Goal: Transaction & Acquisition: Purchase product/service

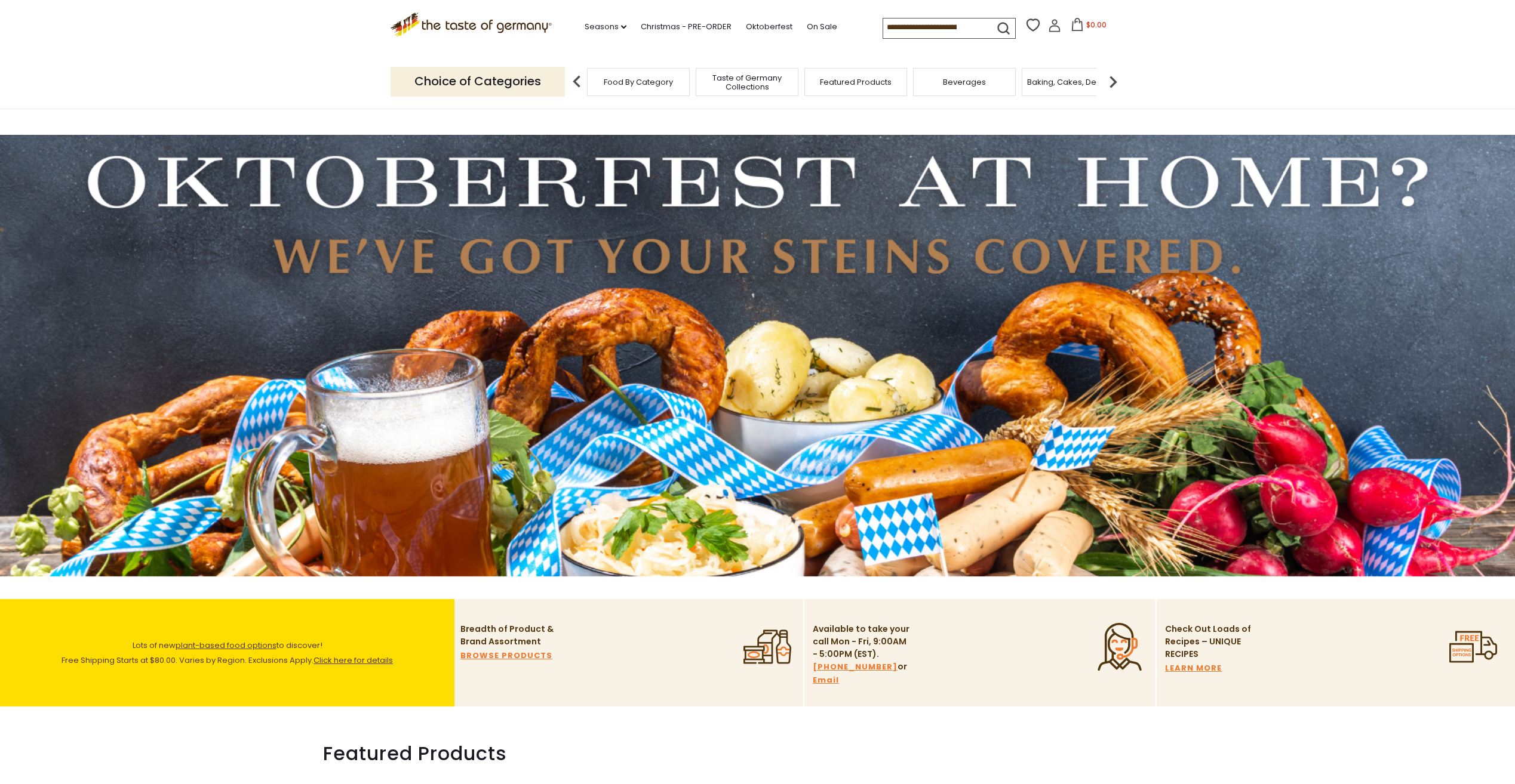
click at [933, 22] on input at bounding box center [934, 26] width 101 height 17
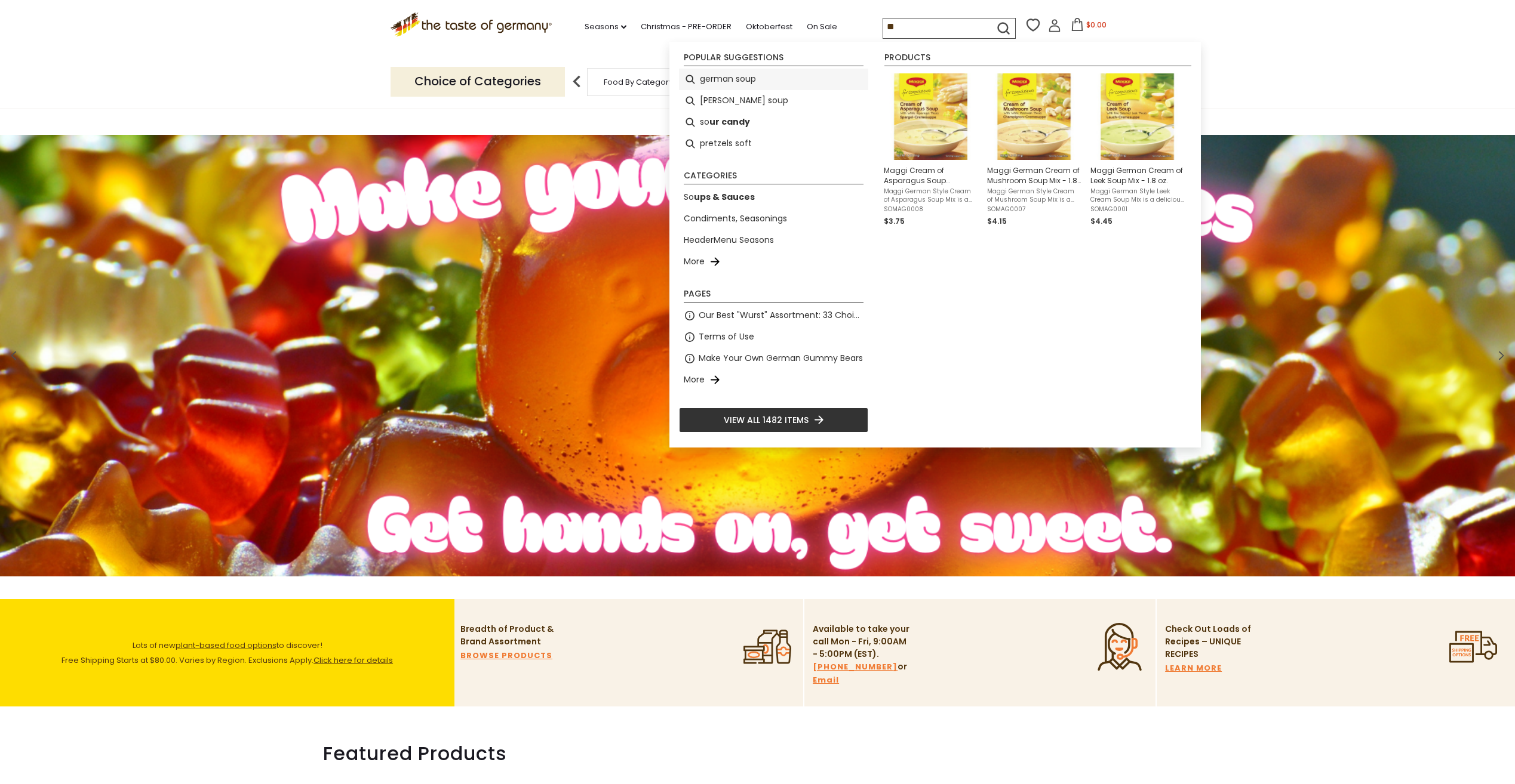
click at [736, 76] on li "german soup" at bounding box center [774, 79] width 189 height 22
type input "**********"
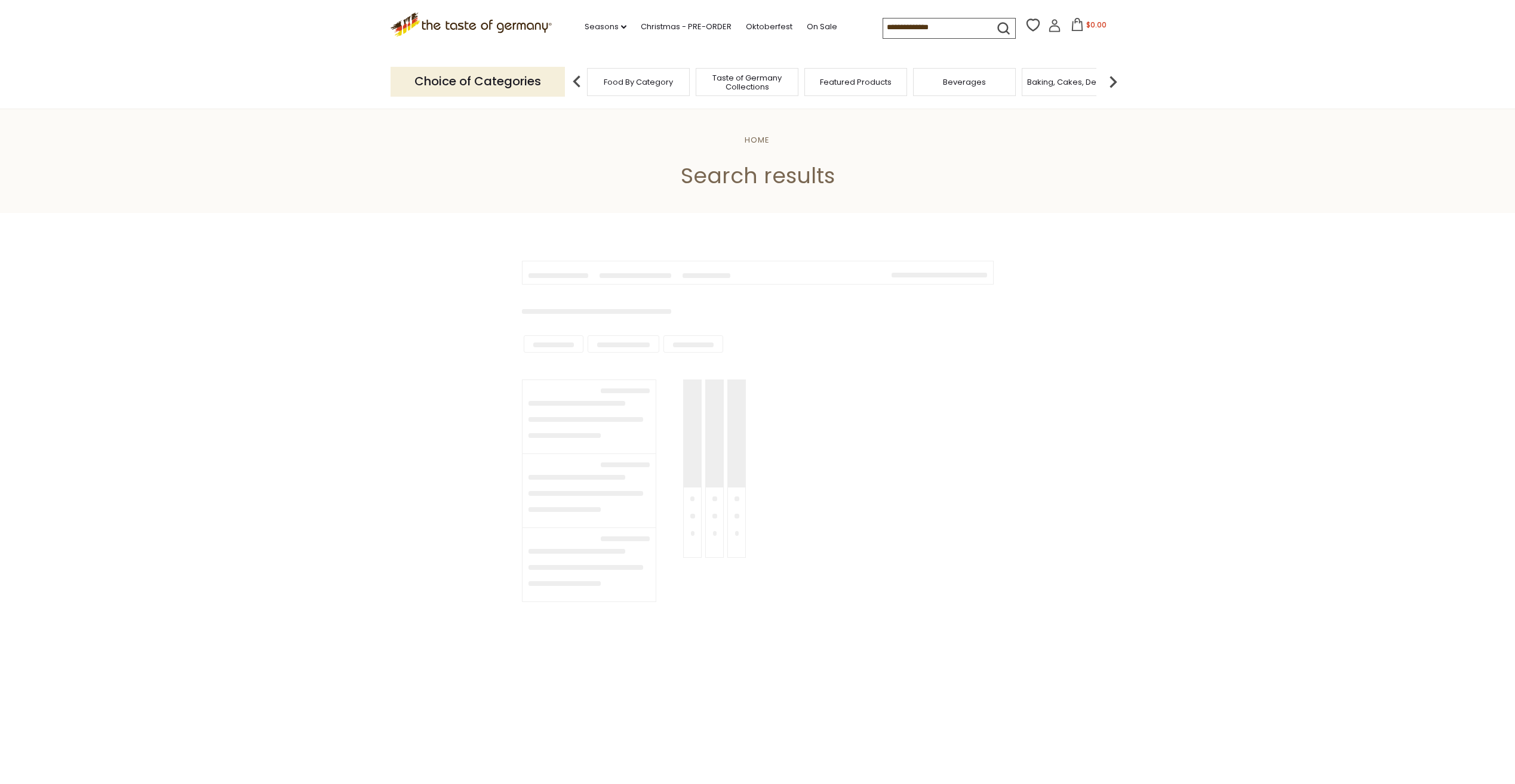
type input "**********"
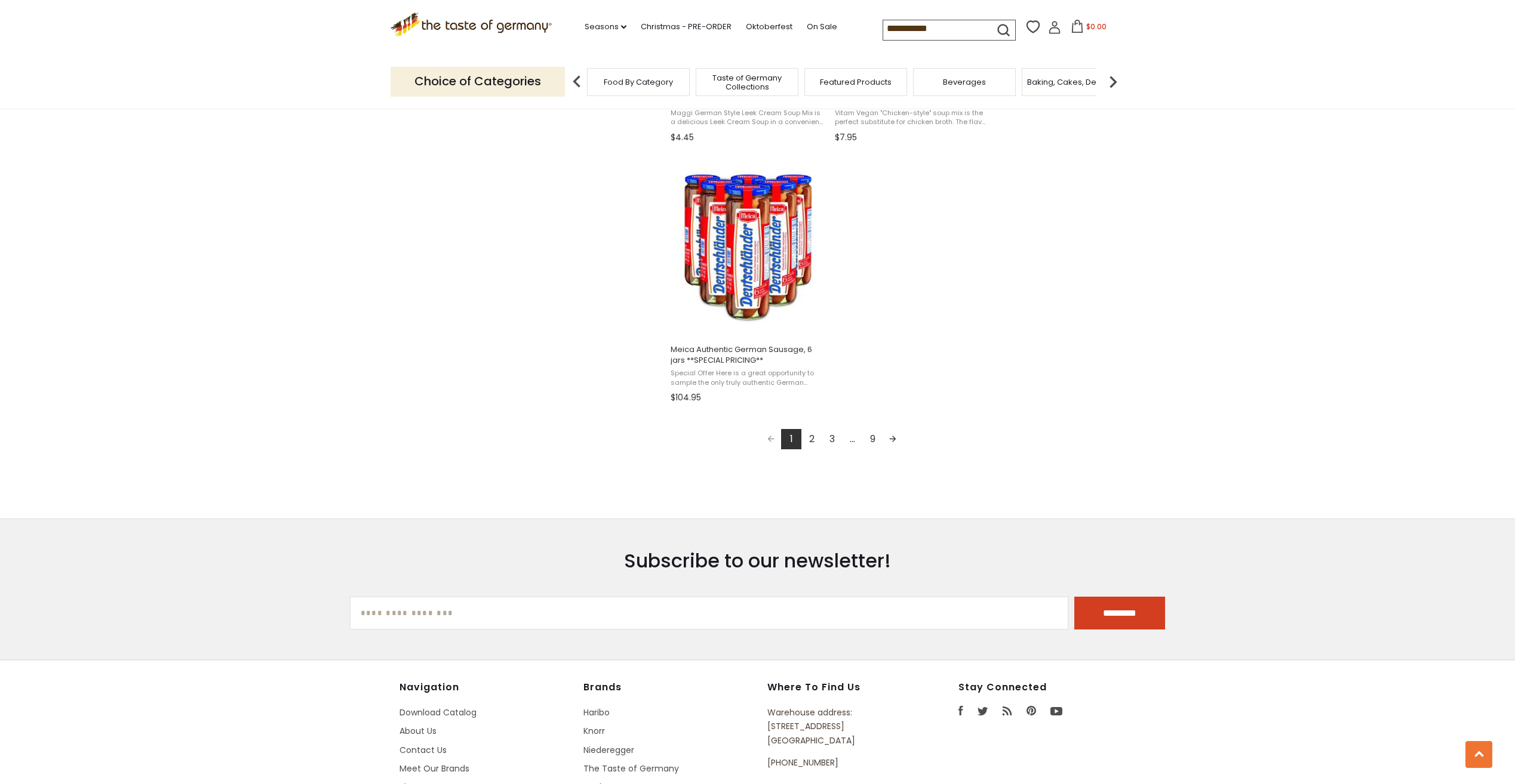
scroll to position [2029, 0]
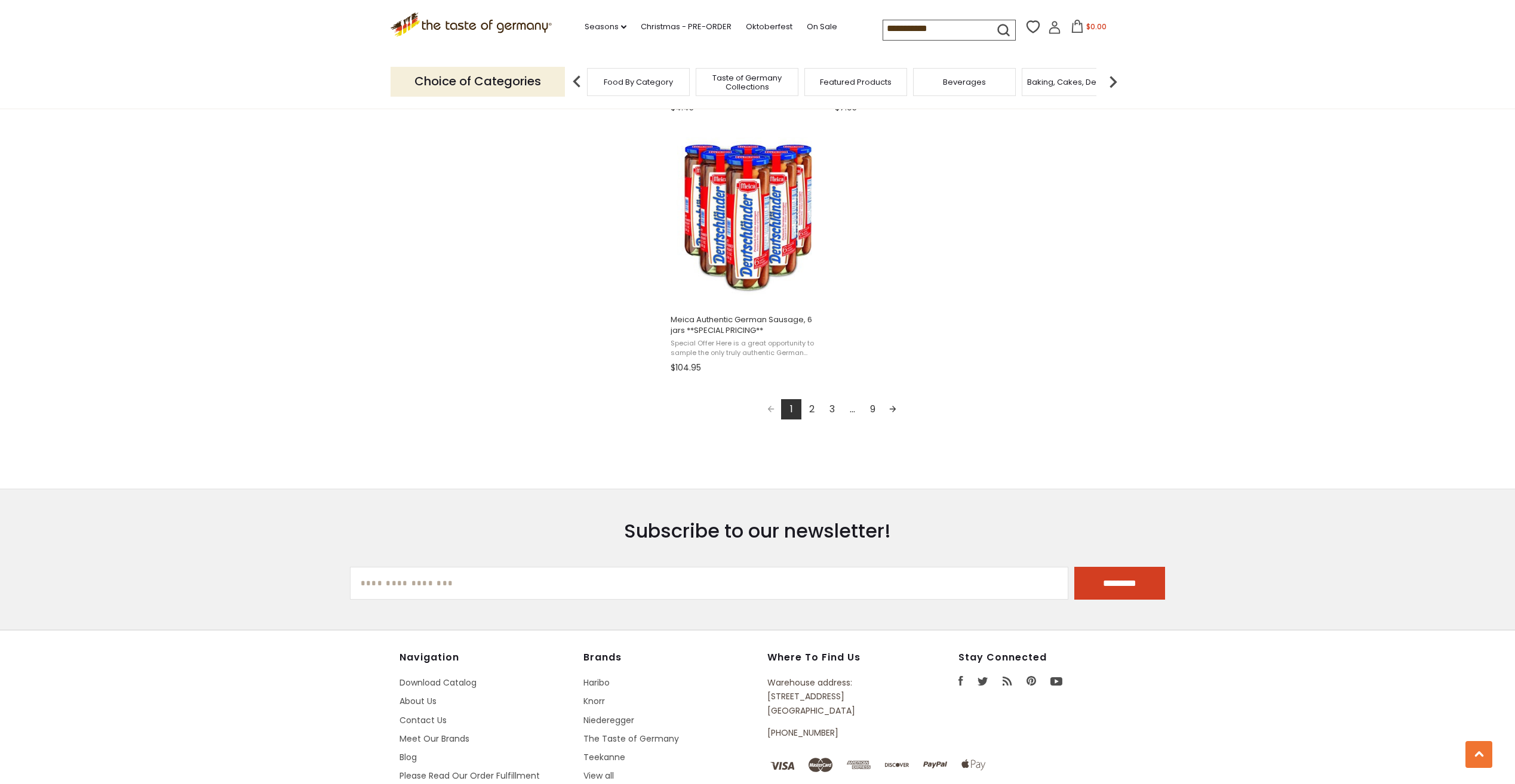
click at [812, 408] on link "2" at bounding box center [811, 409] width 20 height 20
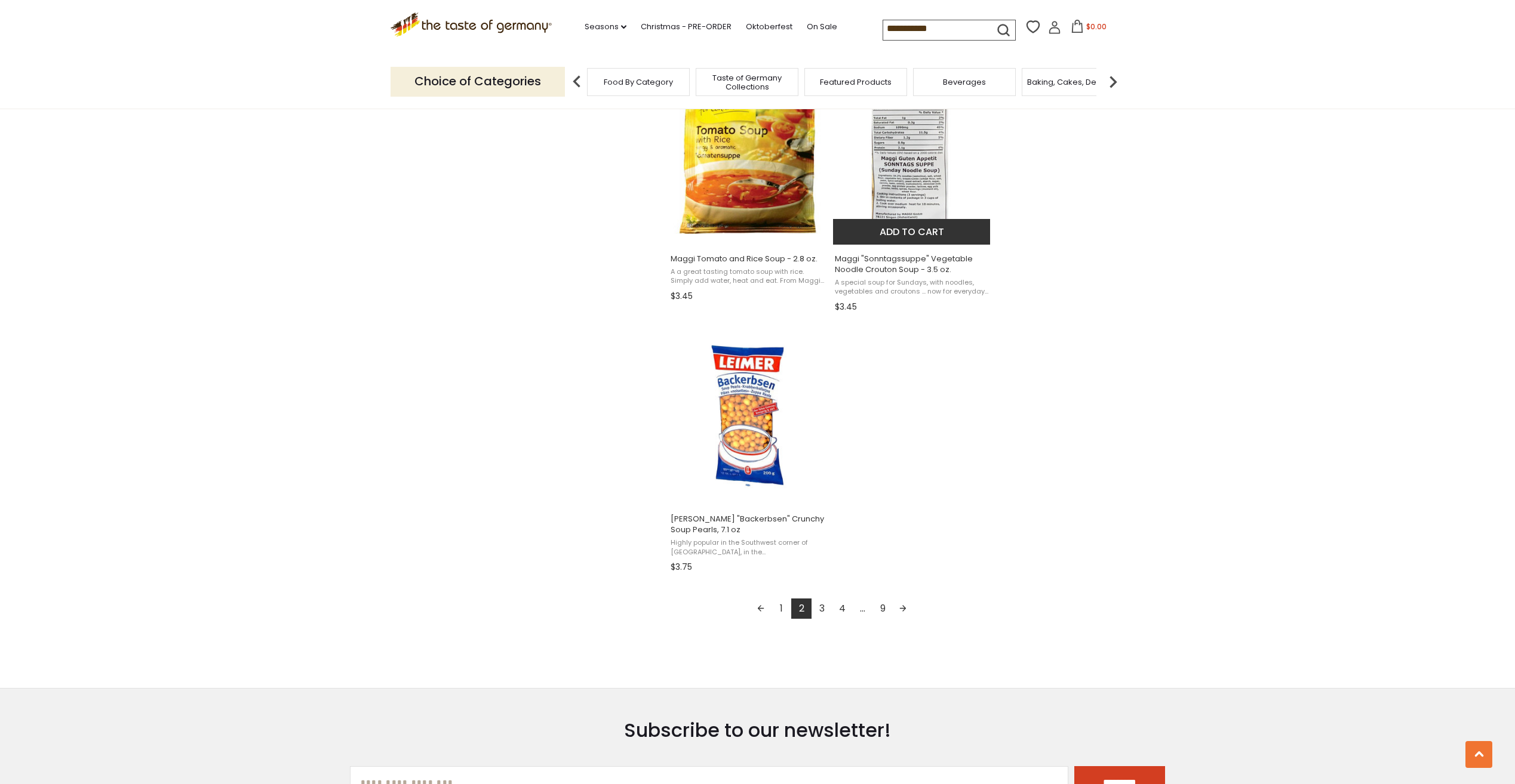
scroll to position [1850, 0]
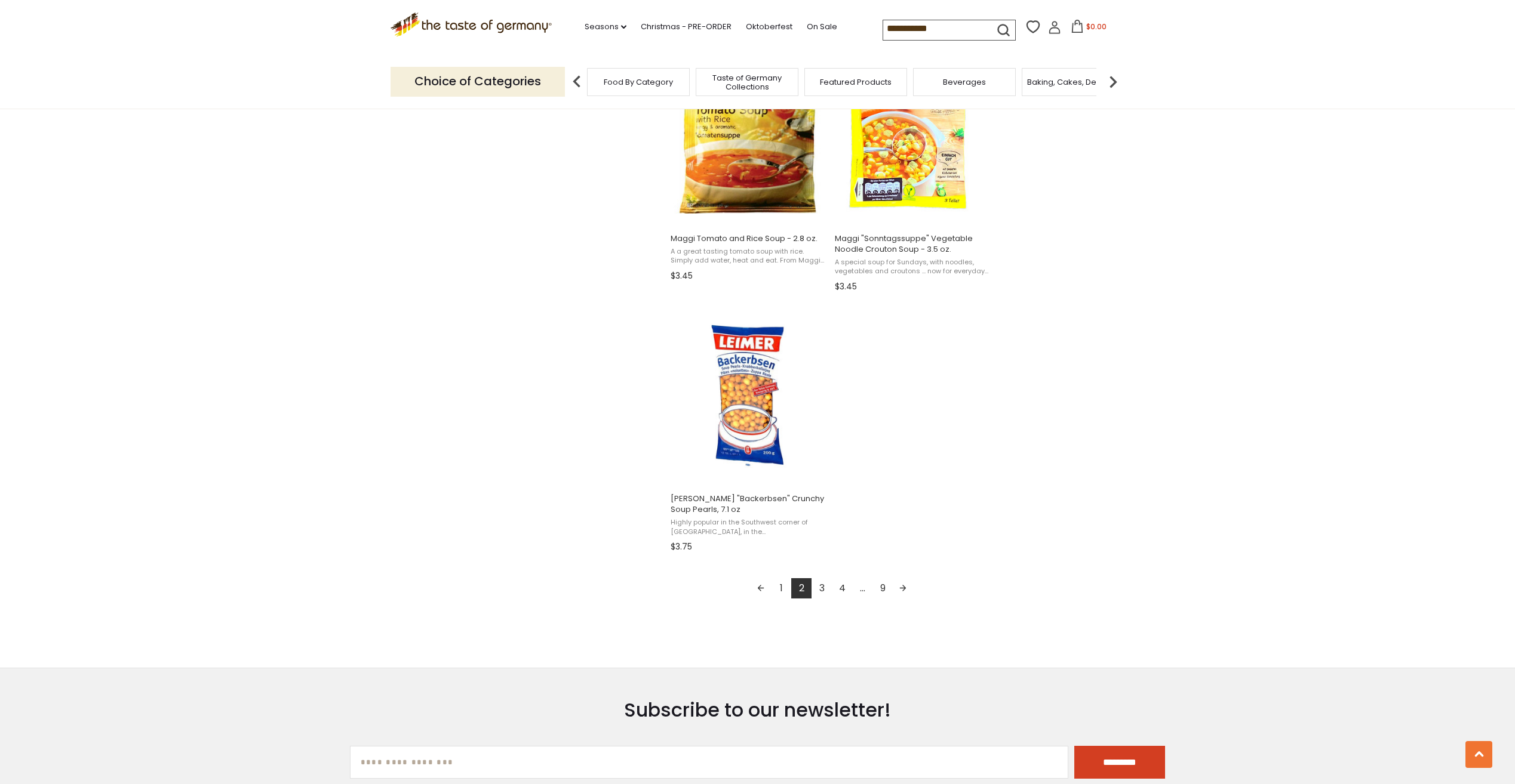
click at [820, 583] on link "3" at bounding box center [821, 588] width 20 height 20
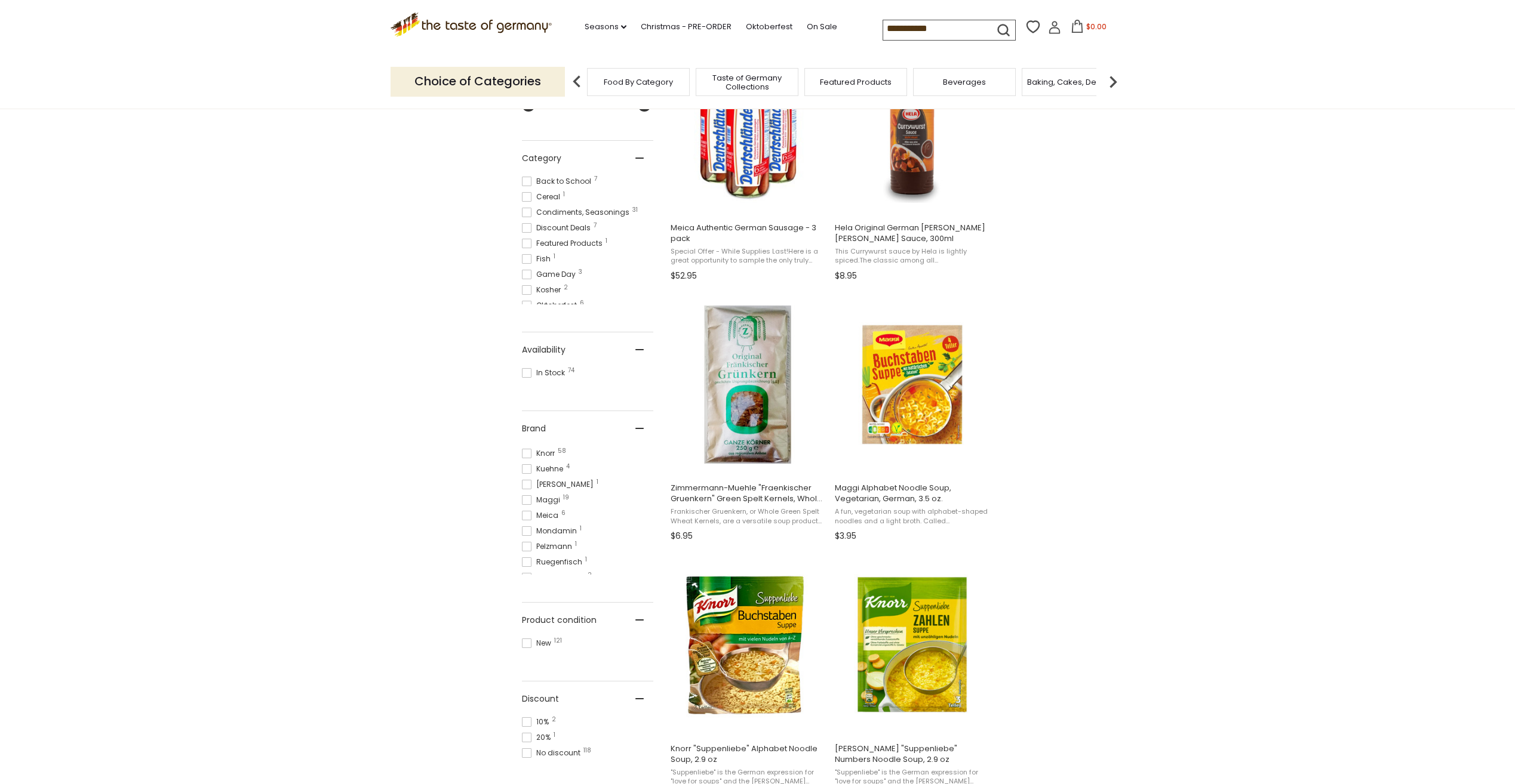
scroll to position [120, 0]
click at [525, 372] on span at bounding box center [527, 373] width 10 height 10
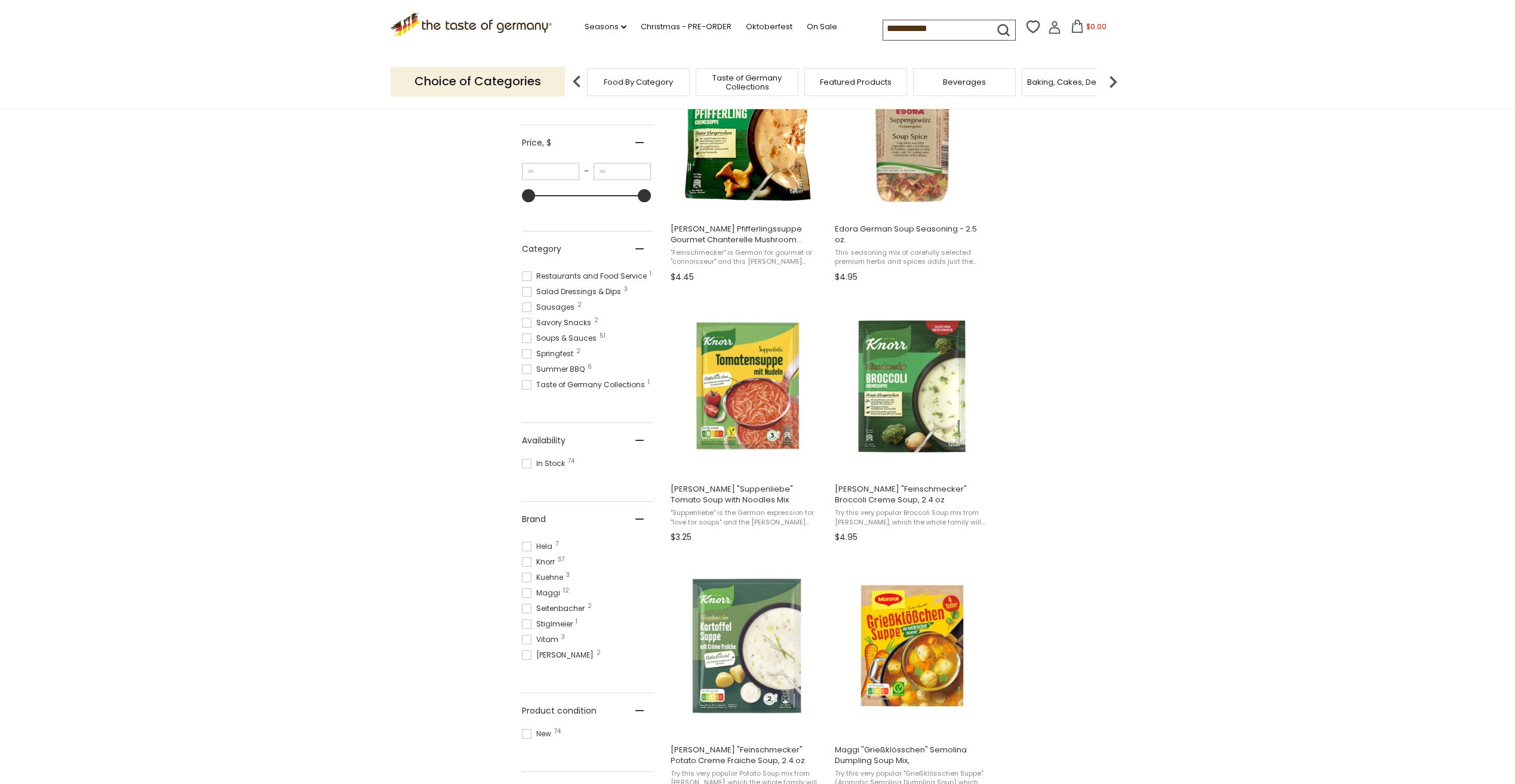
scroll to position [299, 0]
click at [540, 559] on span "Knorr 37" at bounding box center [540, 560] width 36 height 10
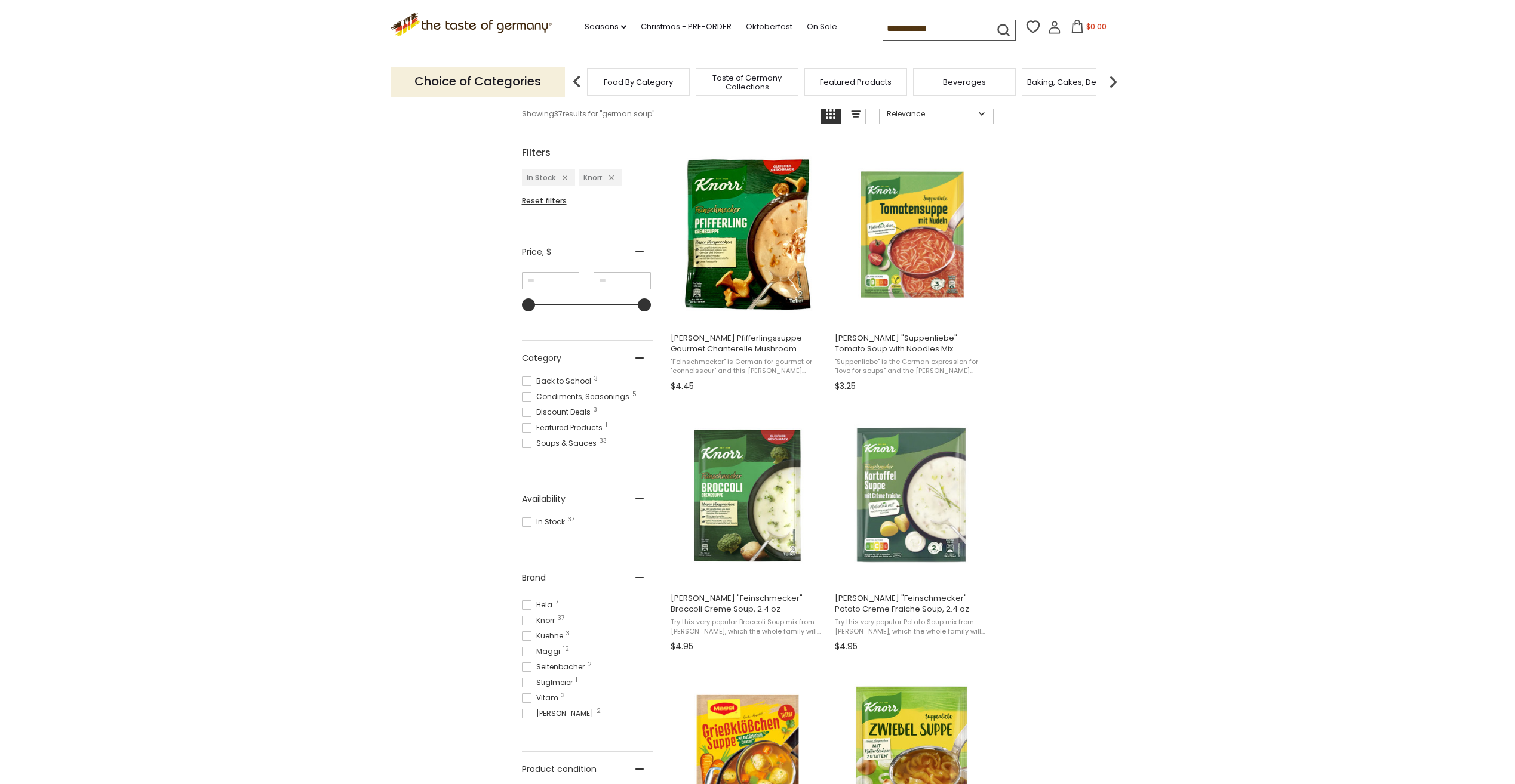
scroll to position [120, 0]
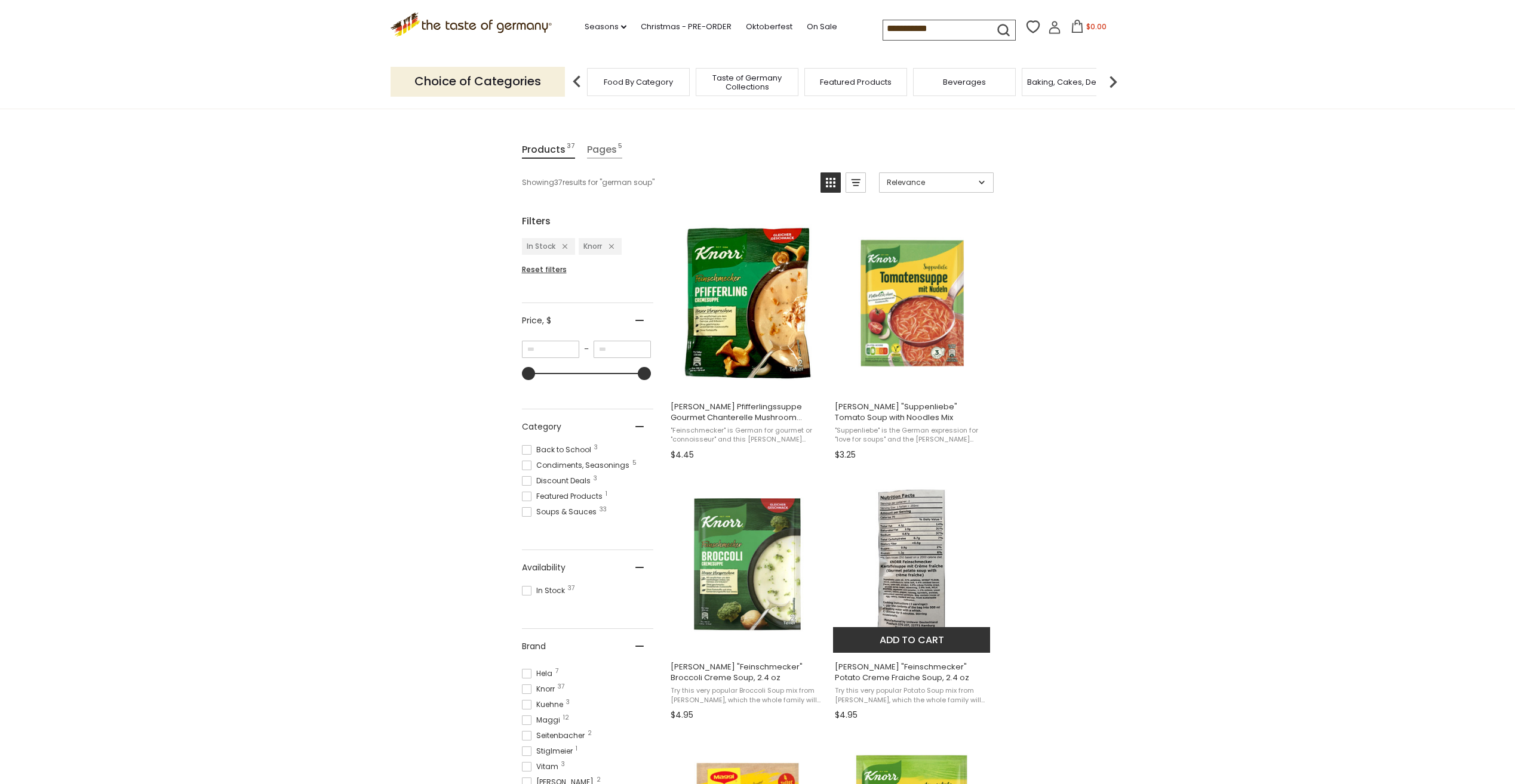
click at [901, 642] on button "Add to cart" at bounding box center [911, 640] width 157 height 26
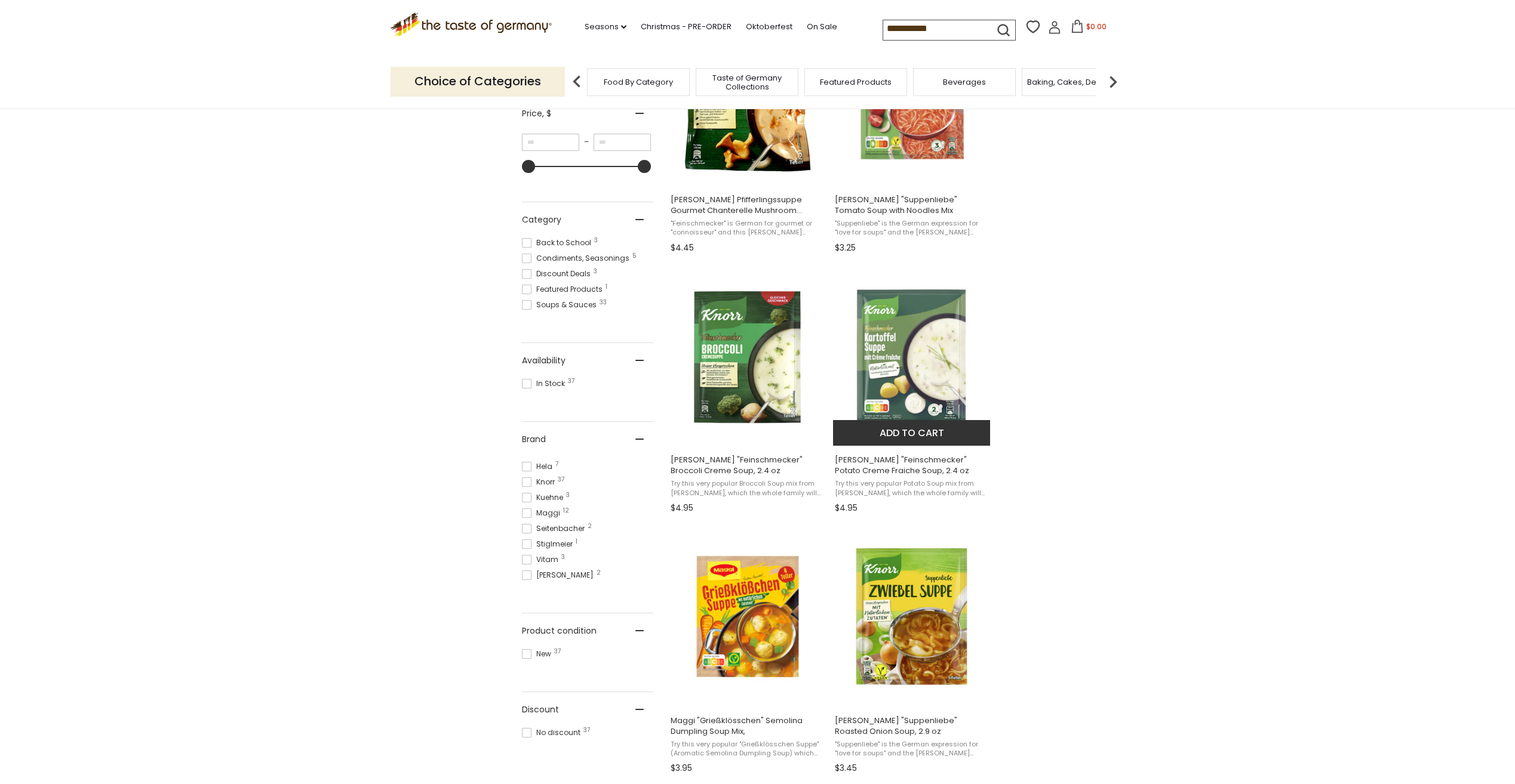
scroll to position [418, 0]
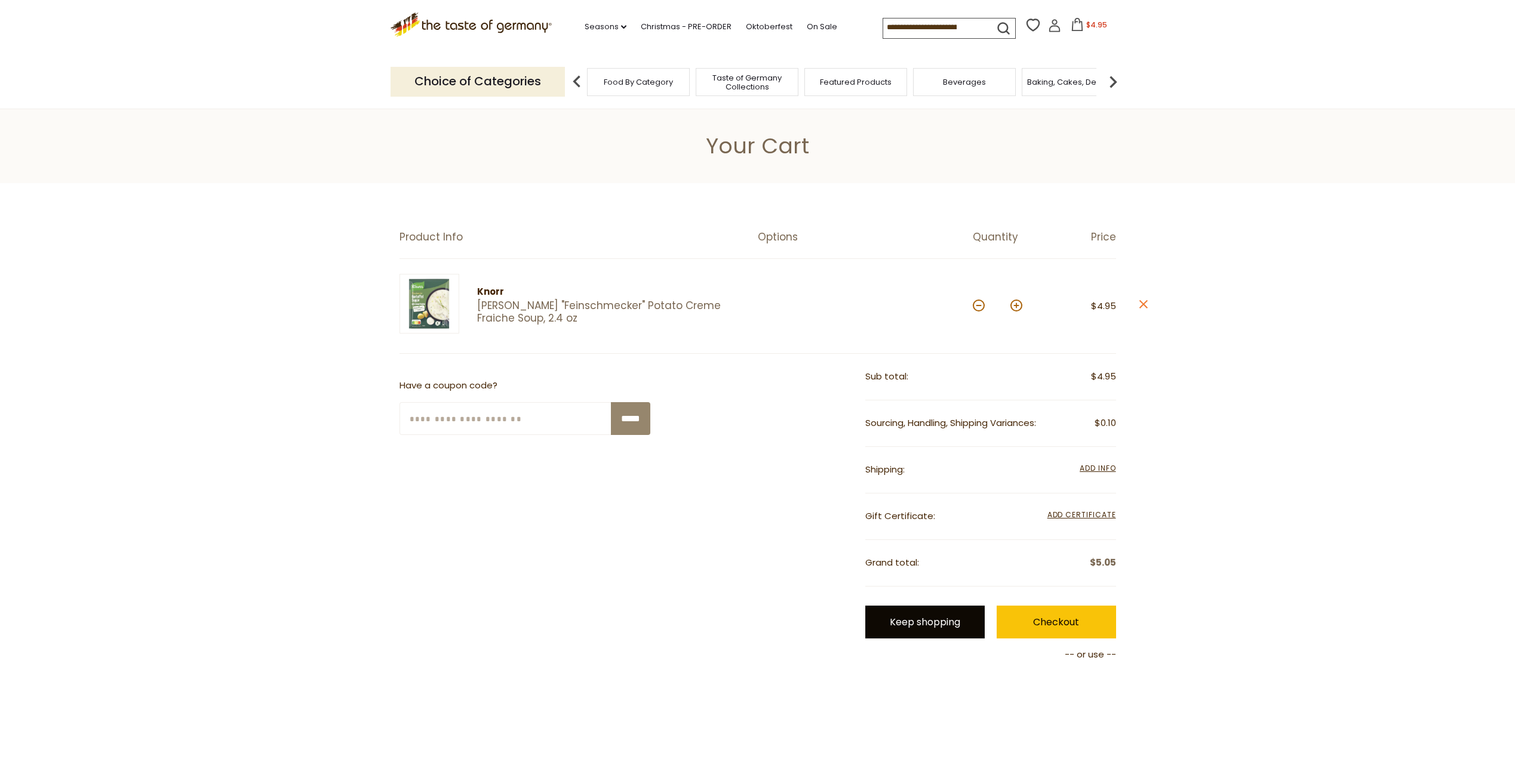
click at [926, 625] on link "Keep shopping" at bounding box center [925, 622] width 120 height 33
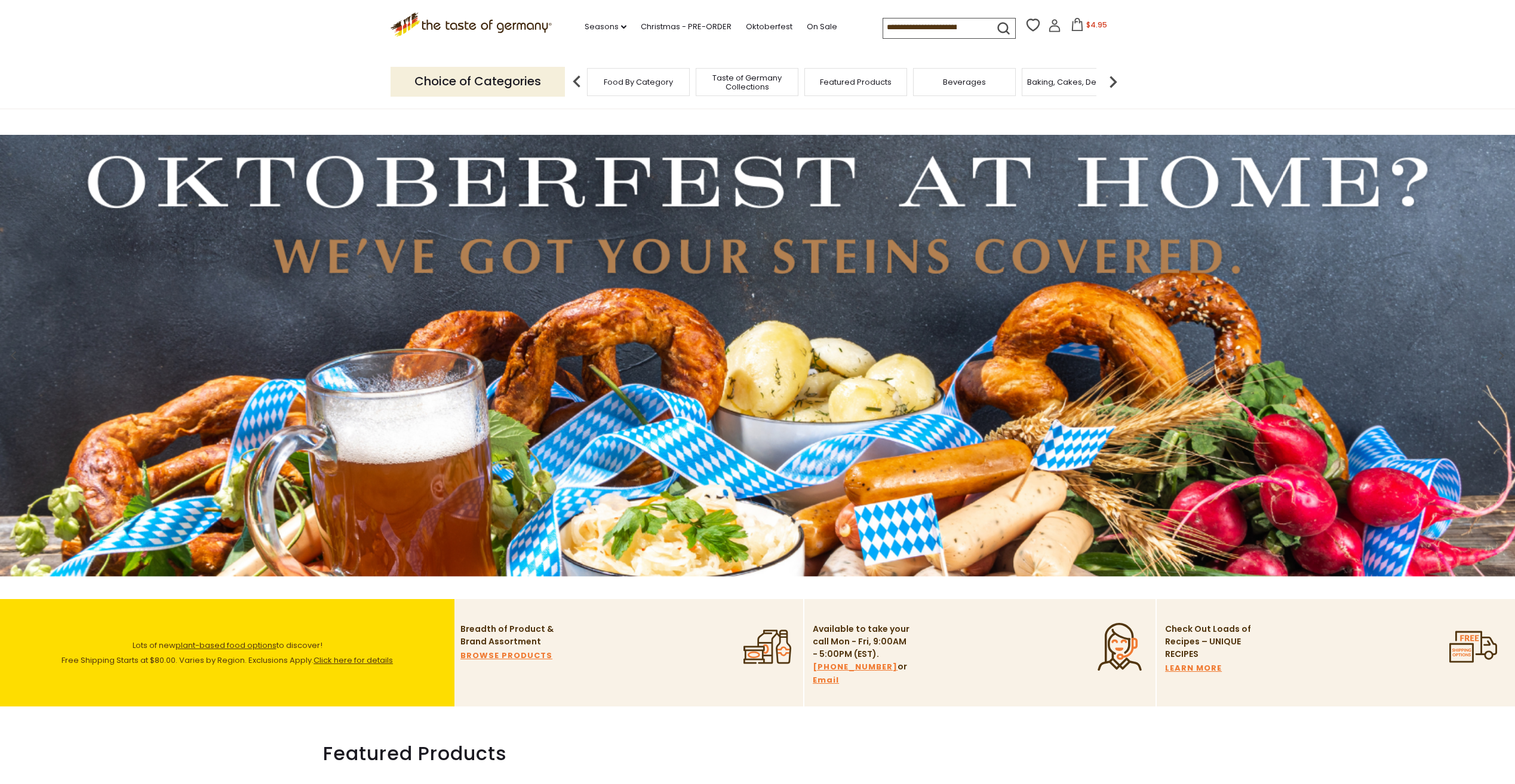
click at [933, 27] on input at bounding box center [934, 26] width 101 height 17
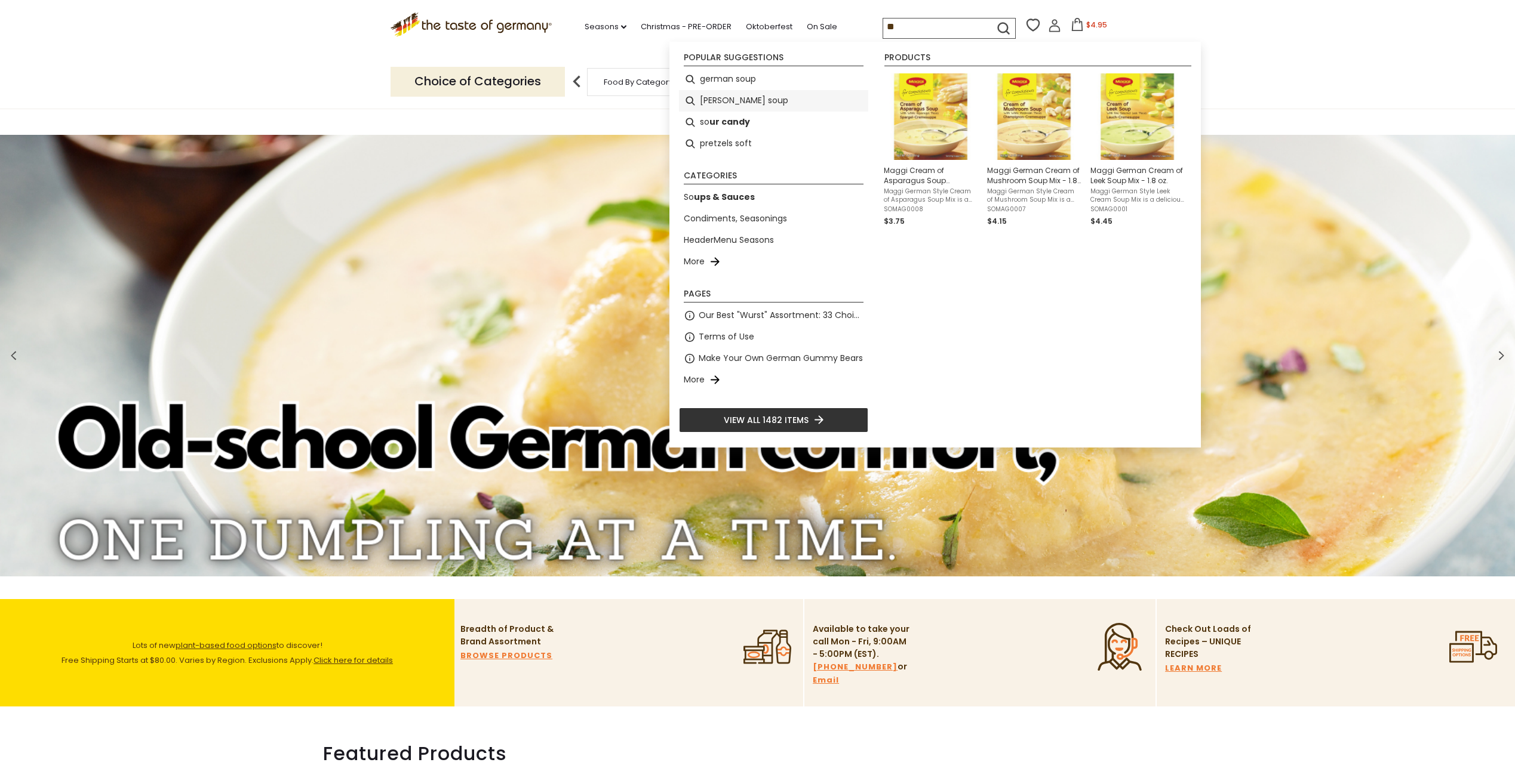
click at [723, 94] on li "[PERSON_NAME] soup" at bounding box center [774, 100] width 189 height 22
type input "**********"
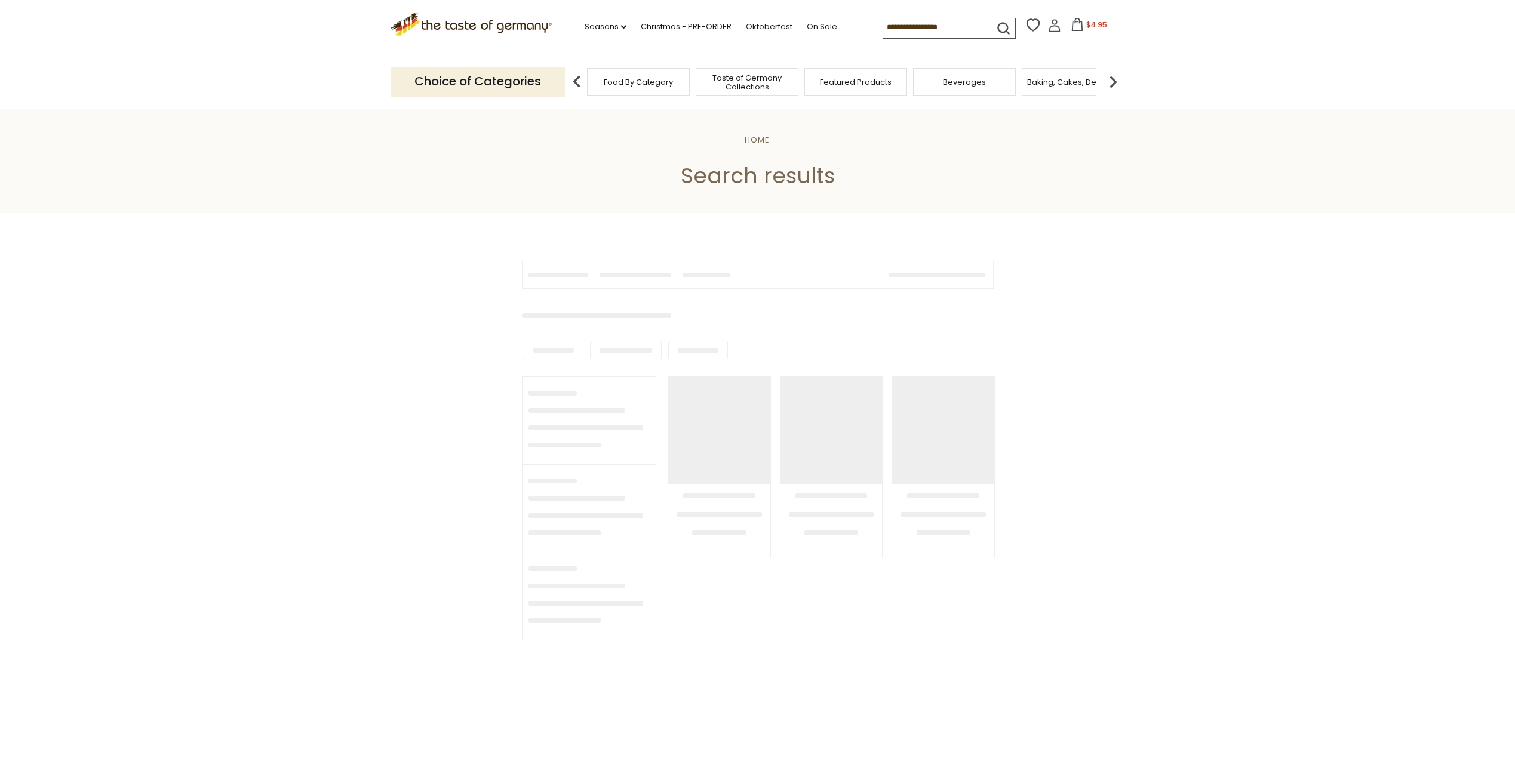
type input "**********"
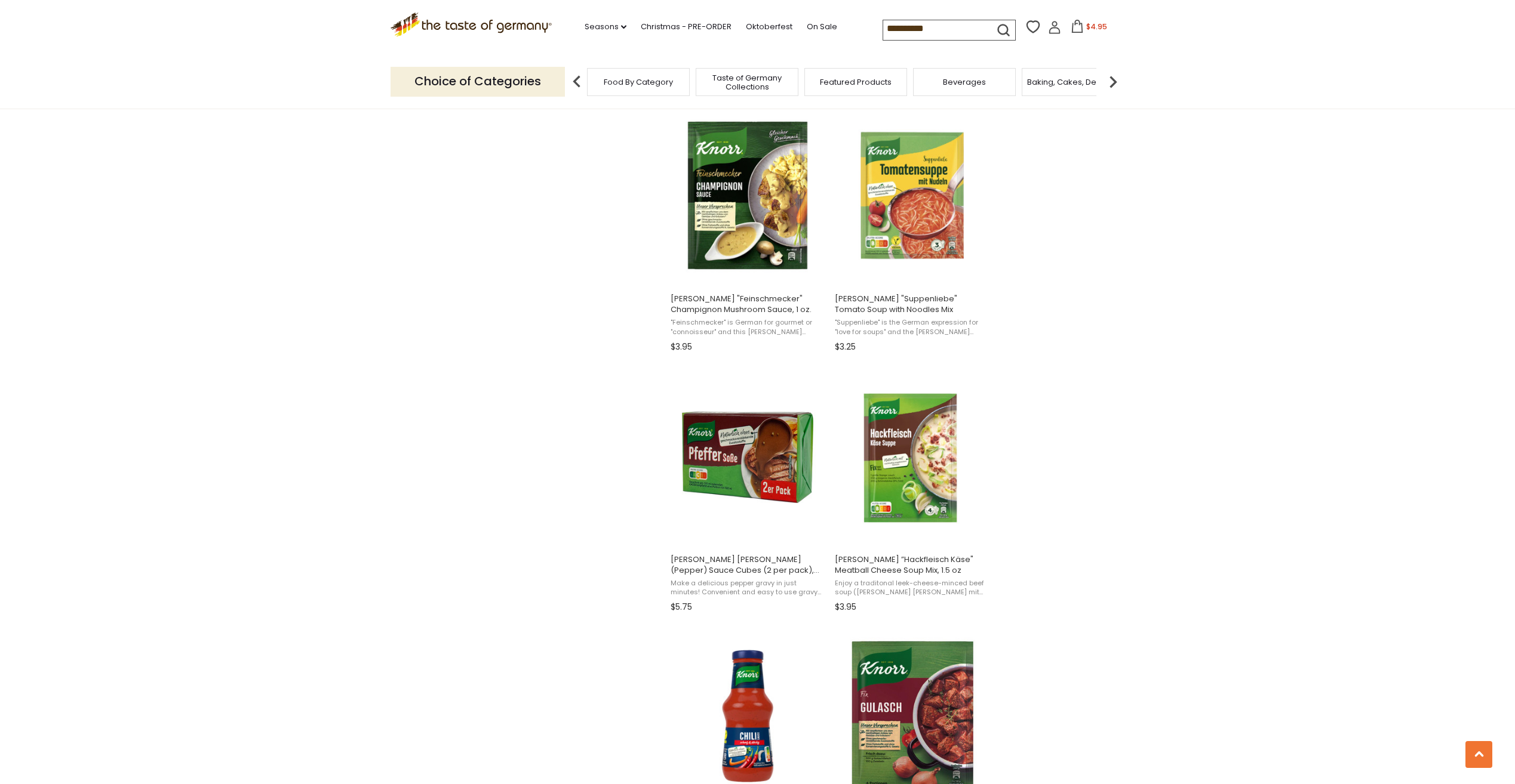
scroll to position [1372, 0]
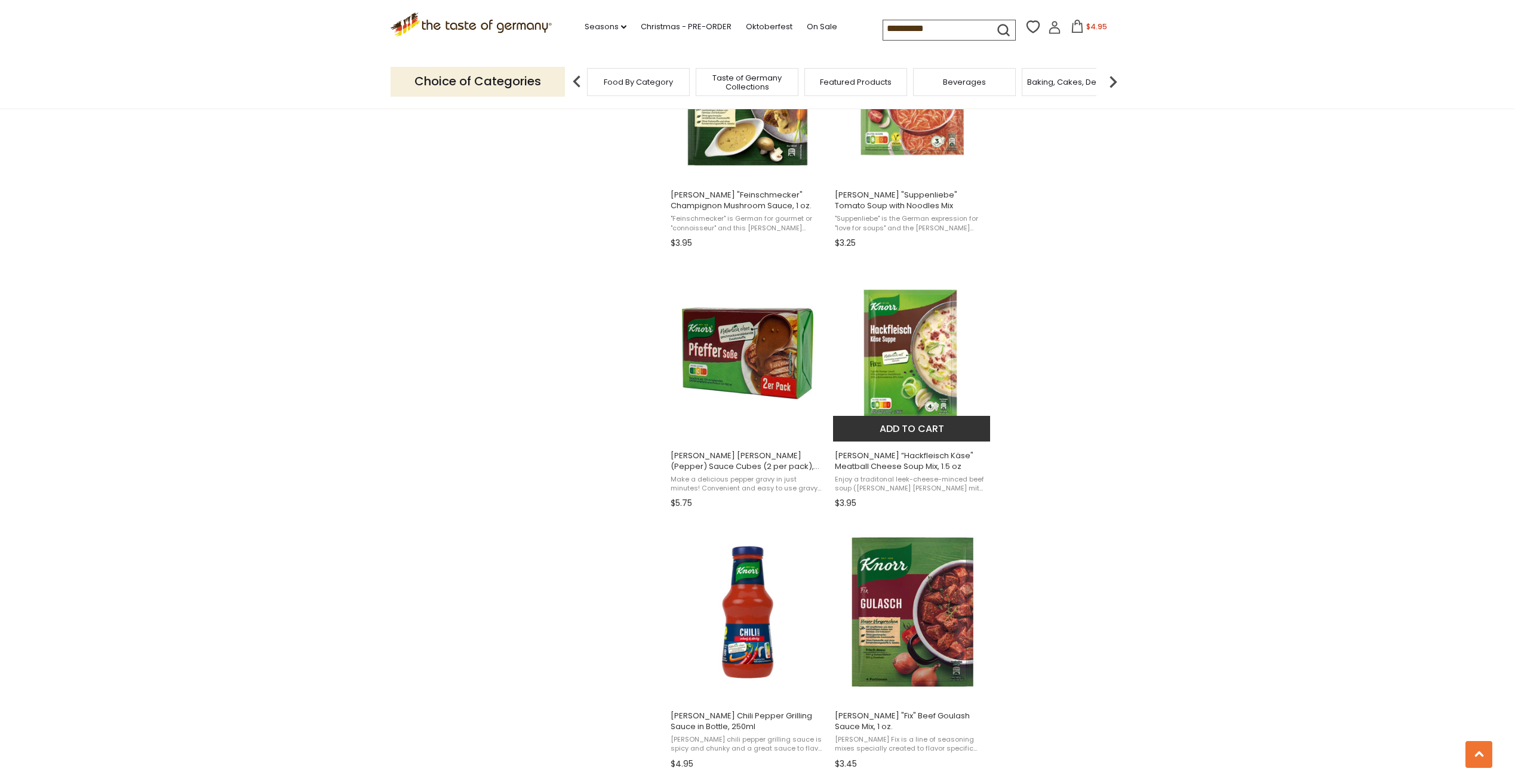
click at [900, 427] on button "Add to cart" at bounding box center [911, 429] width 157 height 26
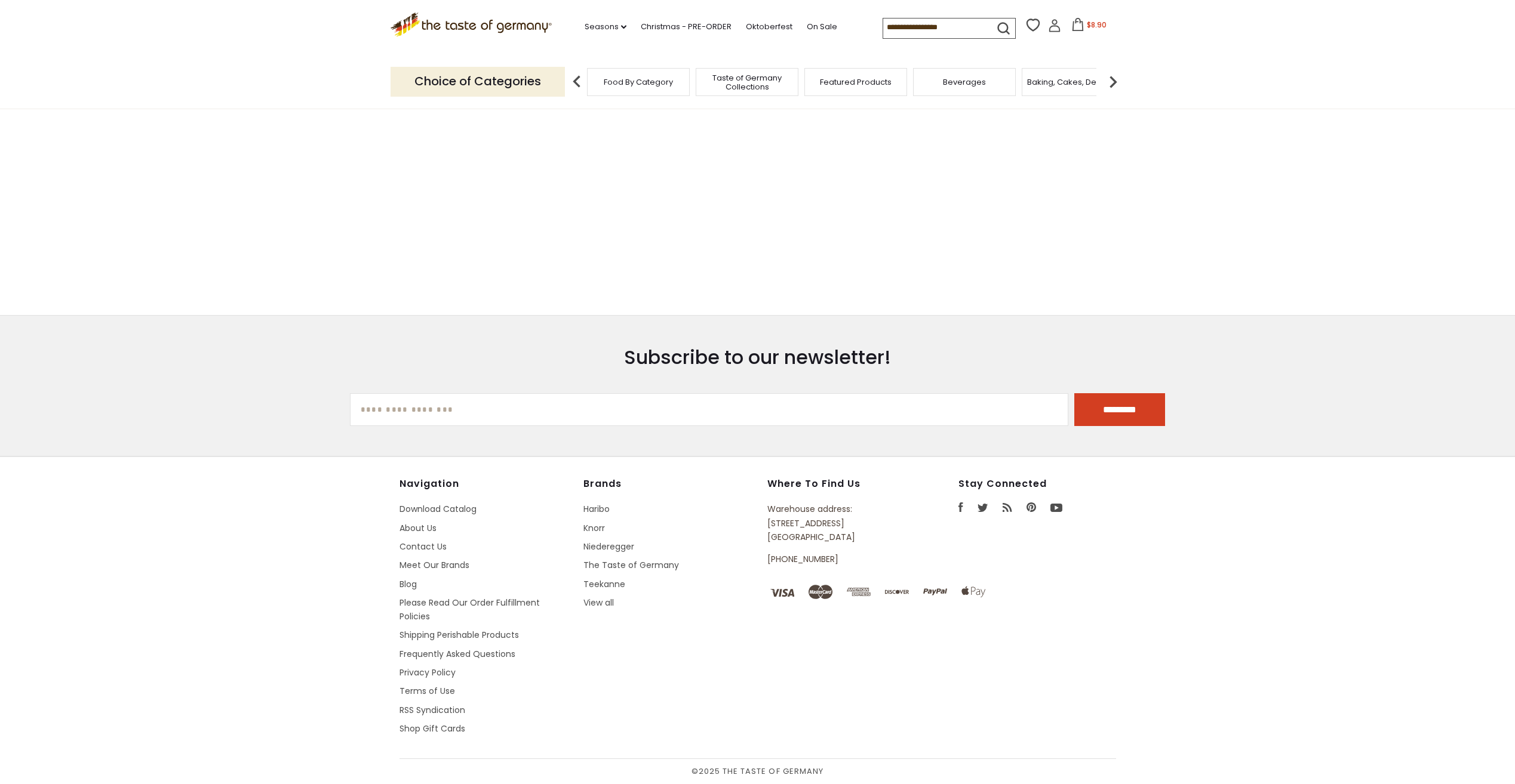
type input "**********"
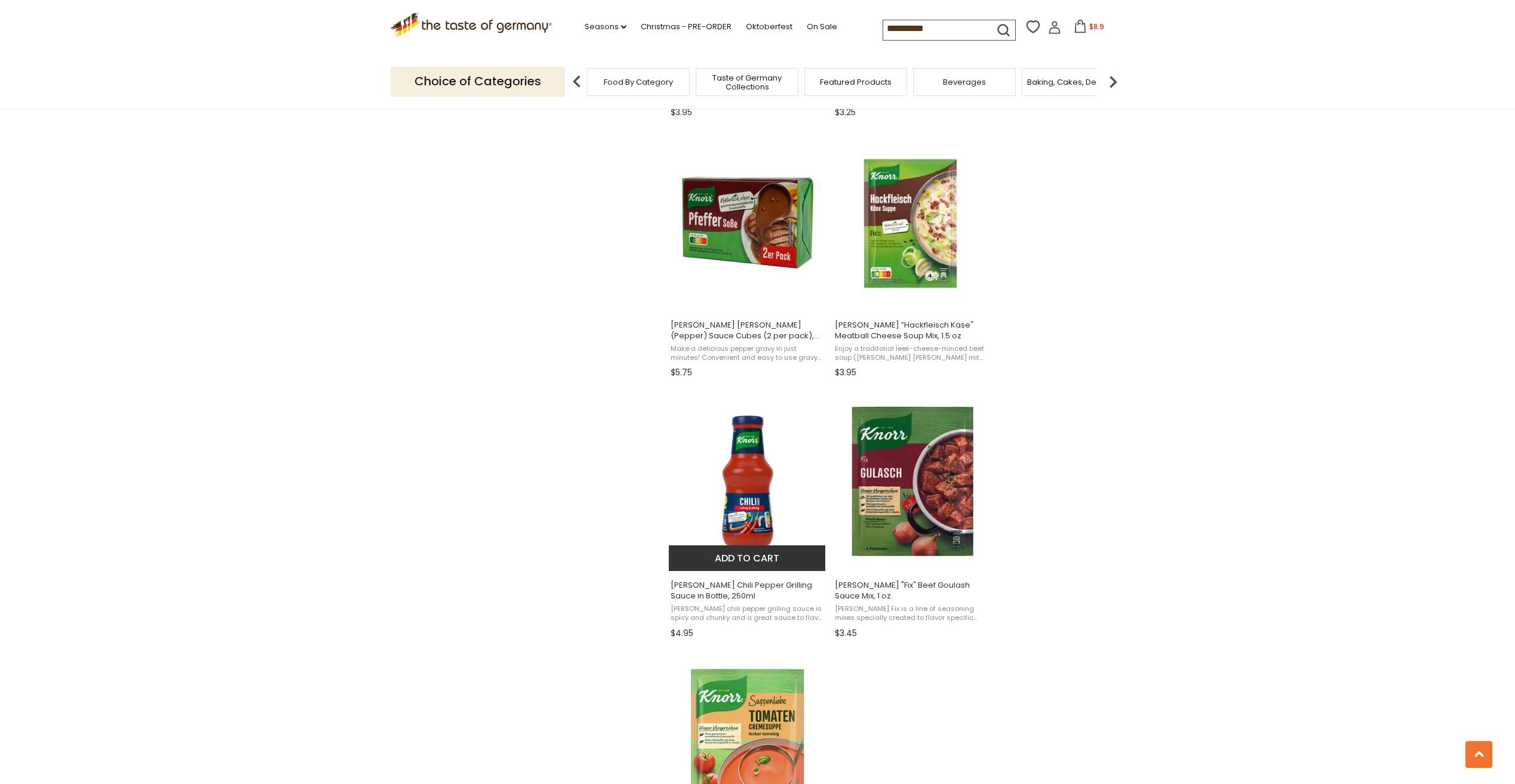
scroll to position [1731, 0]
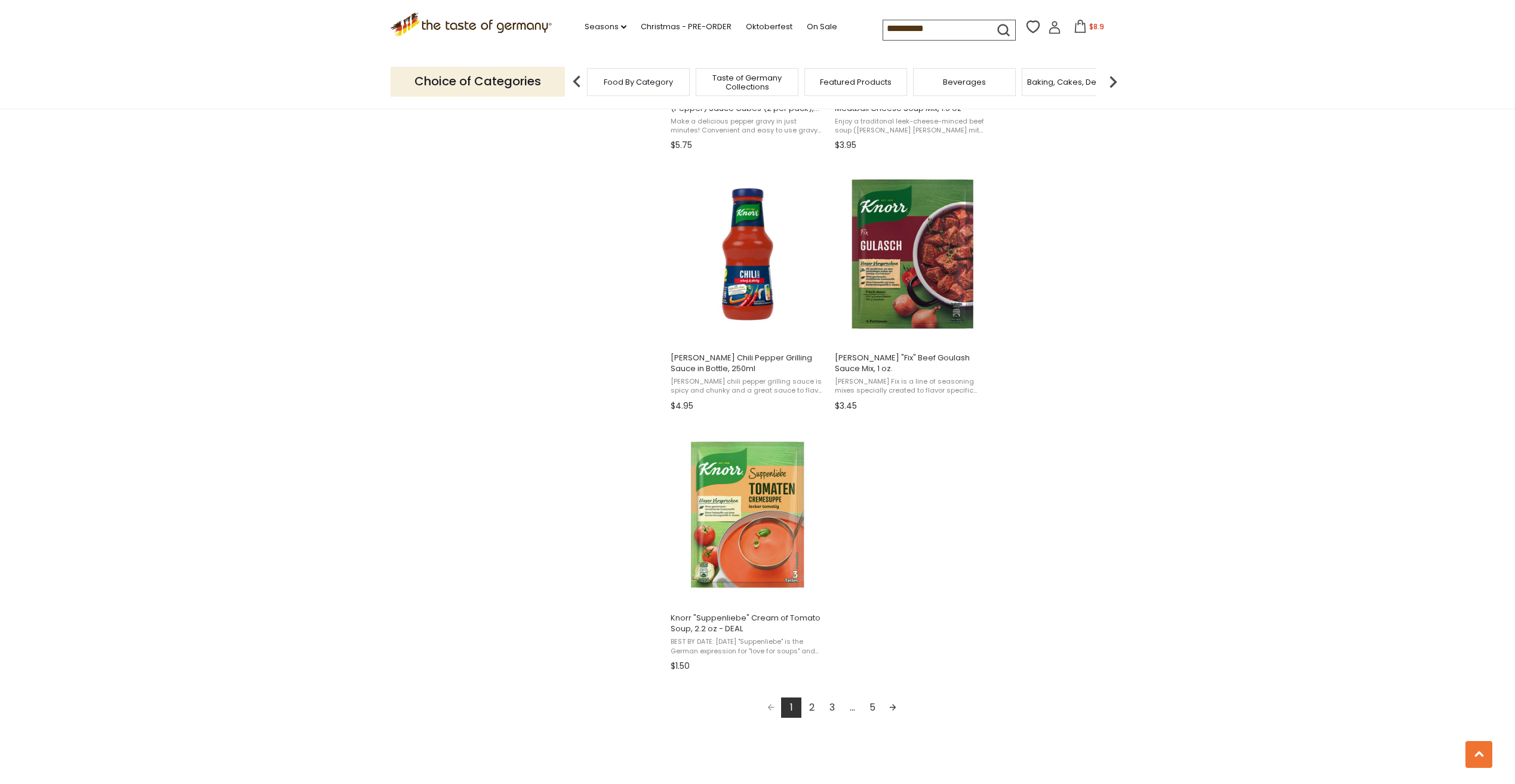
click at [811, 705] on link "2" at bounding box center [811, 707] width 20 height 20
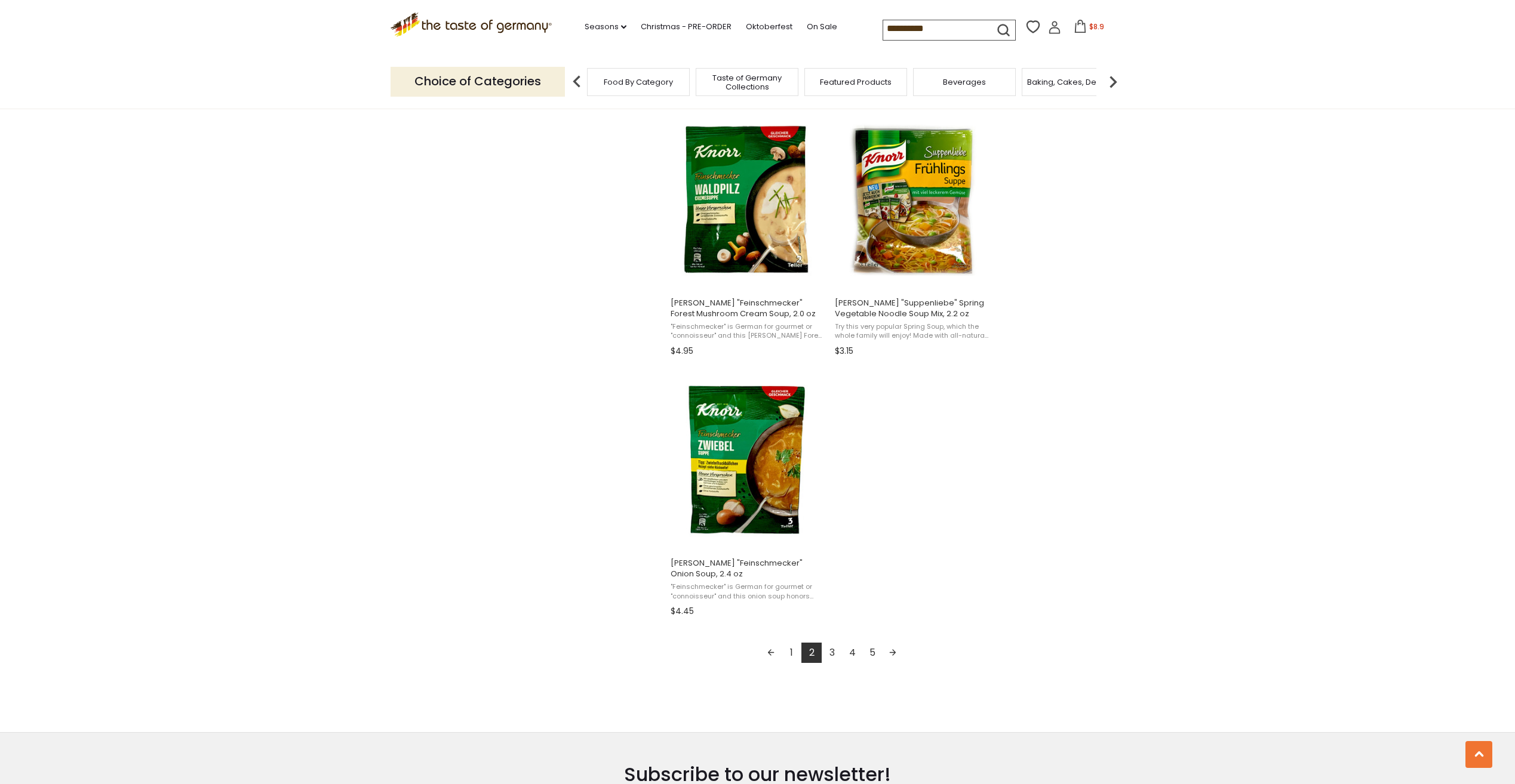
scroll to position [1790, 0]
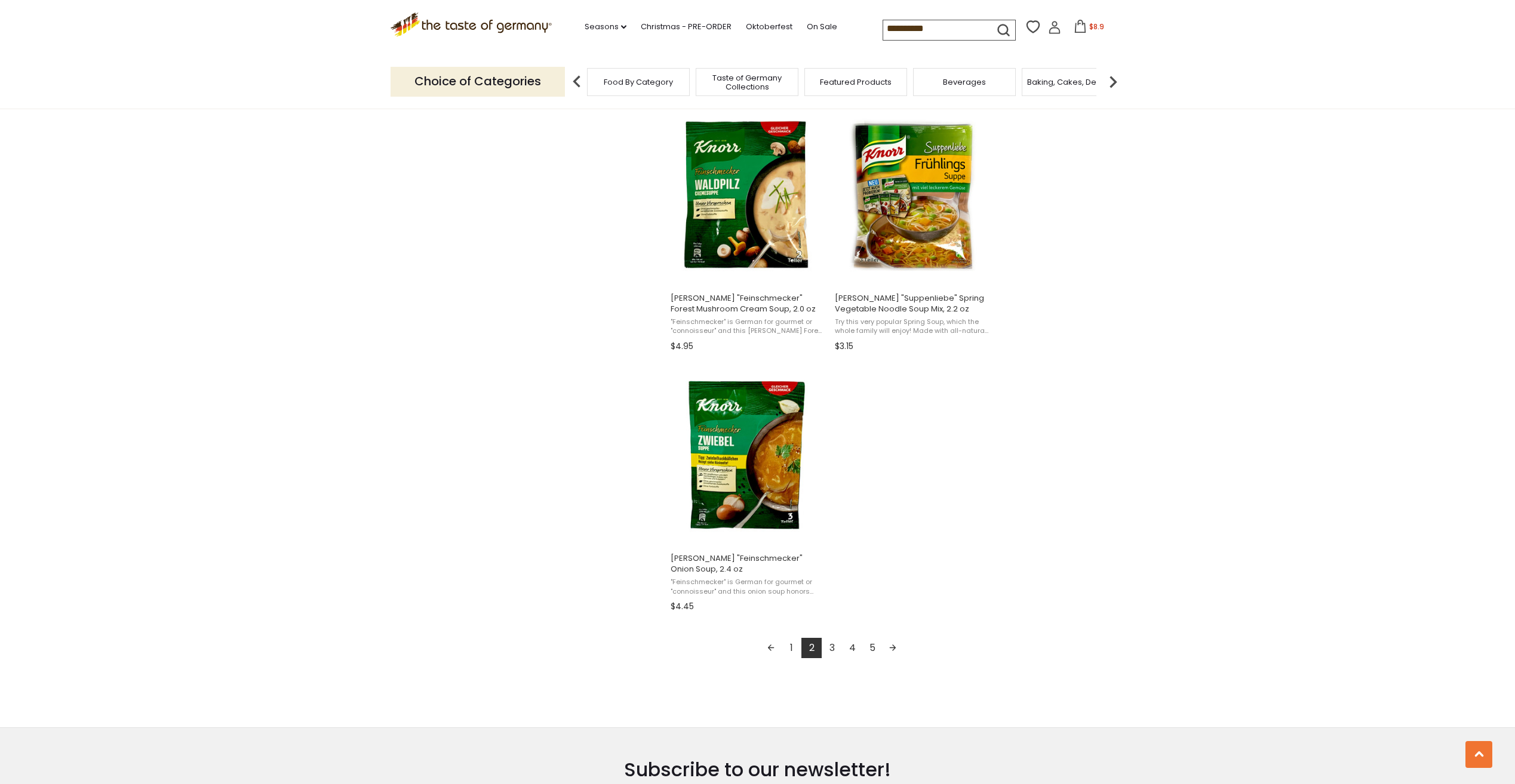
click at [834, 646] on link "3" at bounding box center [831, 648] width 20 height 20
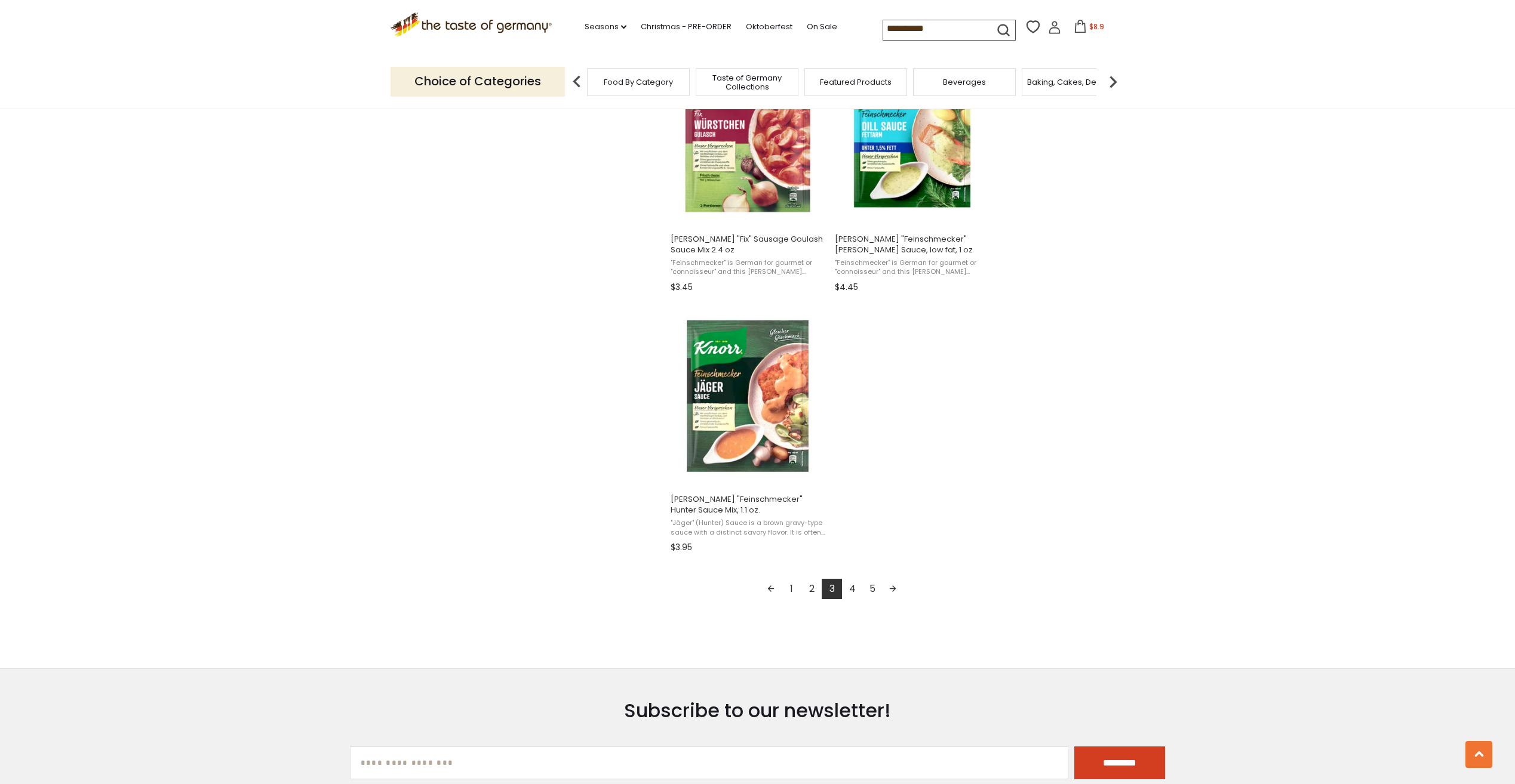
scroll to position [1850, 0]
click at [853, 586] on link "4" at bounding box center [852, 588] width 20 height 20
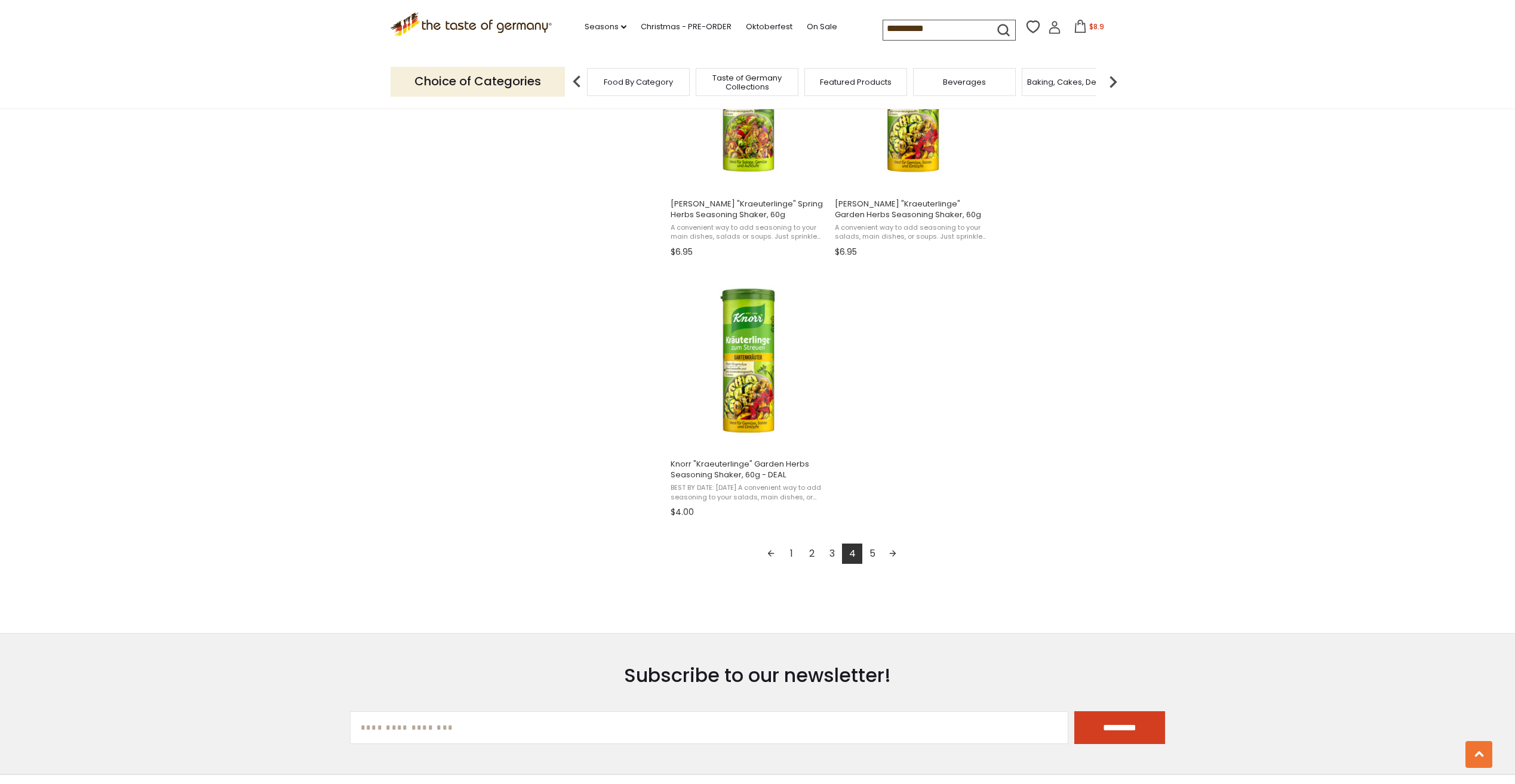
scroll to position [1969, 0]
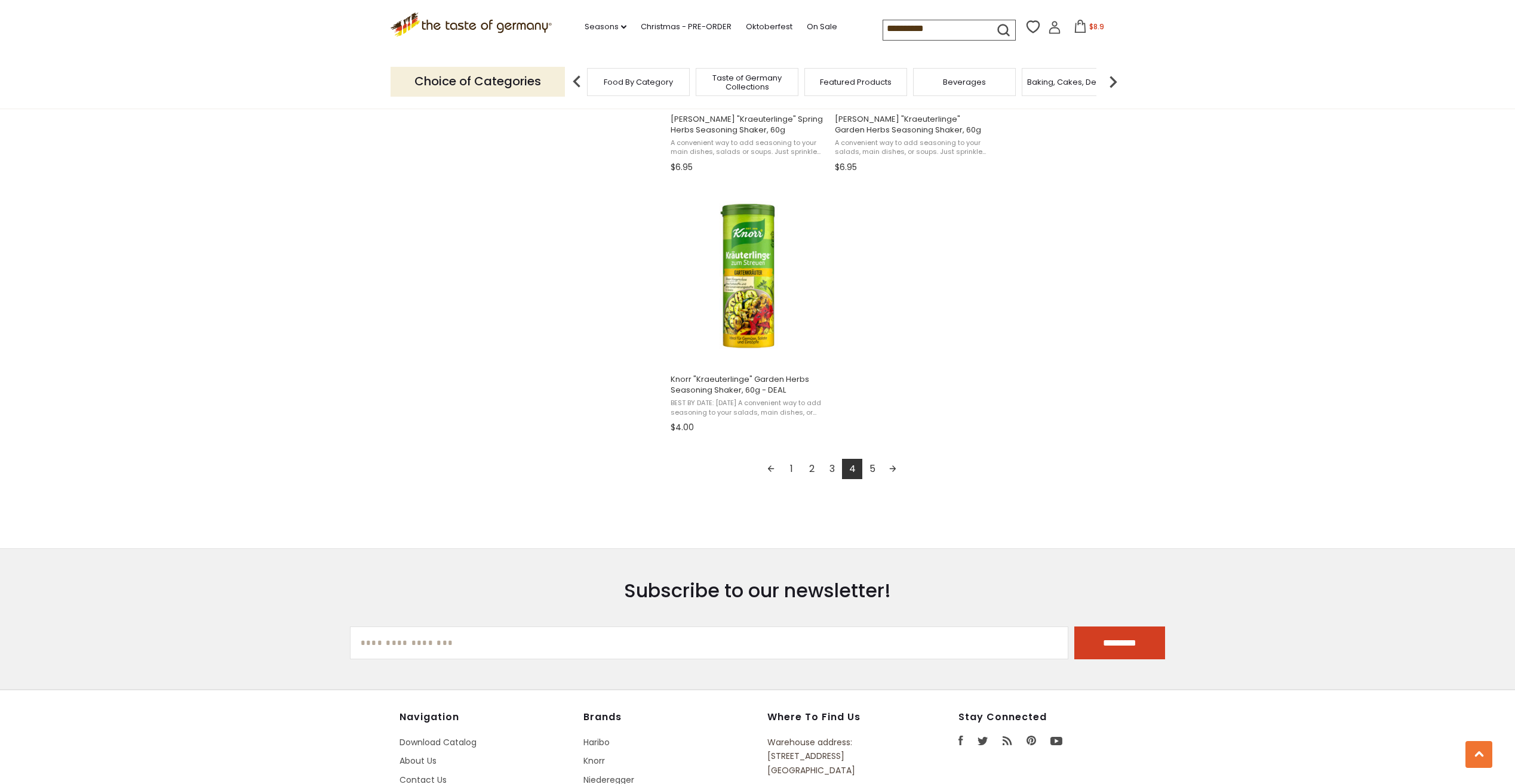
click at [872, 466] on link "5" at bounding box center [872, 469] width 20 height 20
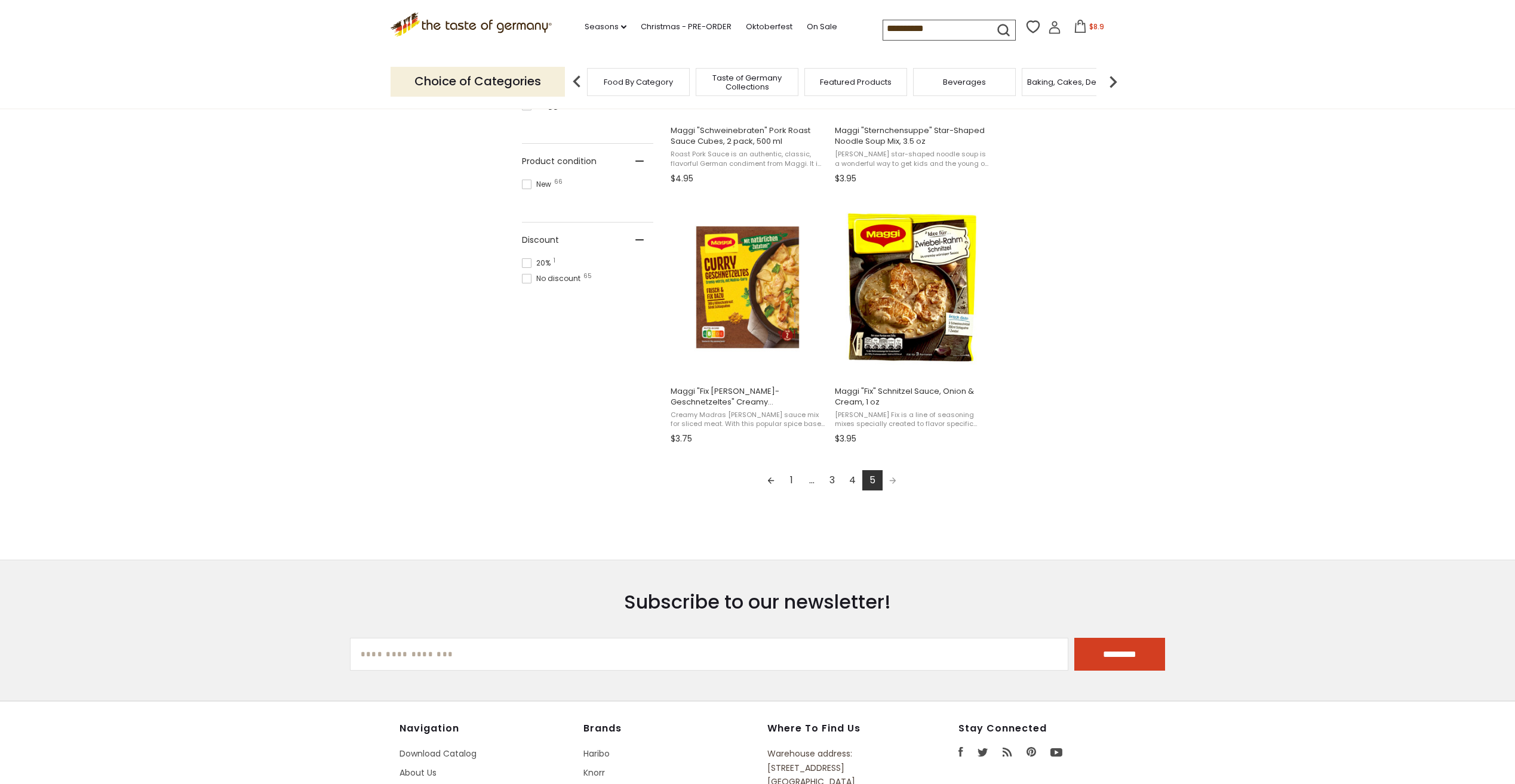
scroll to position [656, 0]
click at [793, 476] on link "1" at bounding box center [791, 479] width 20 height 20
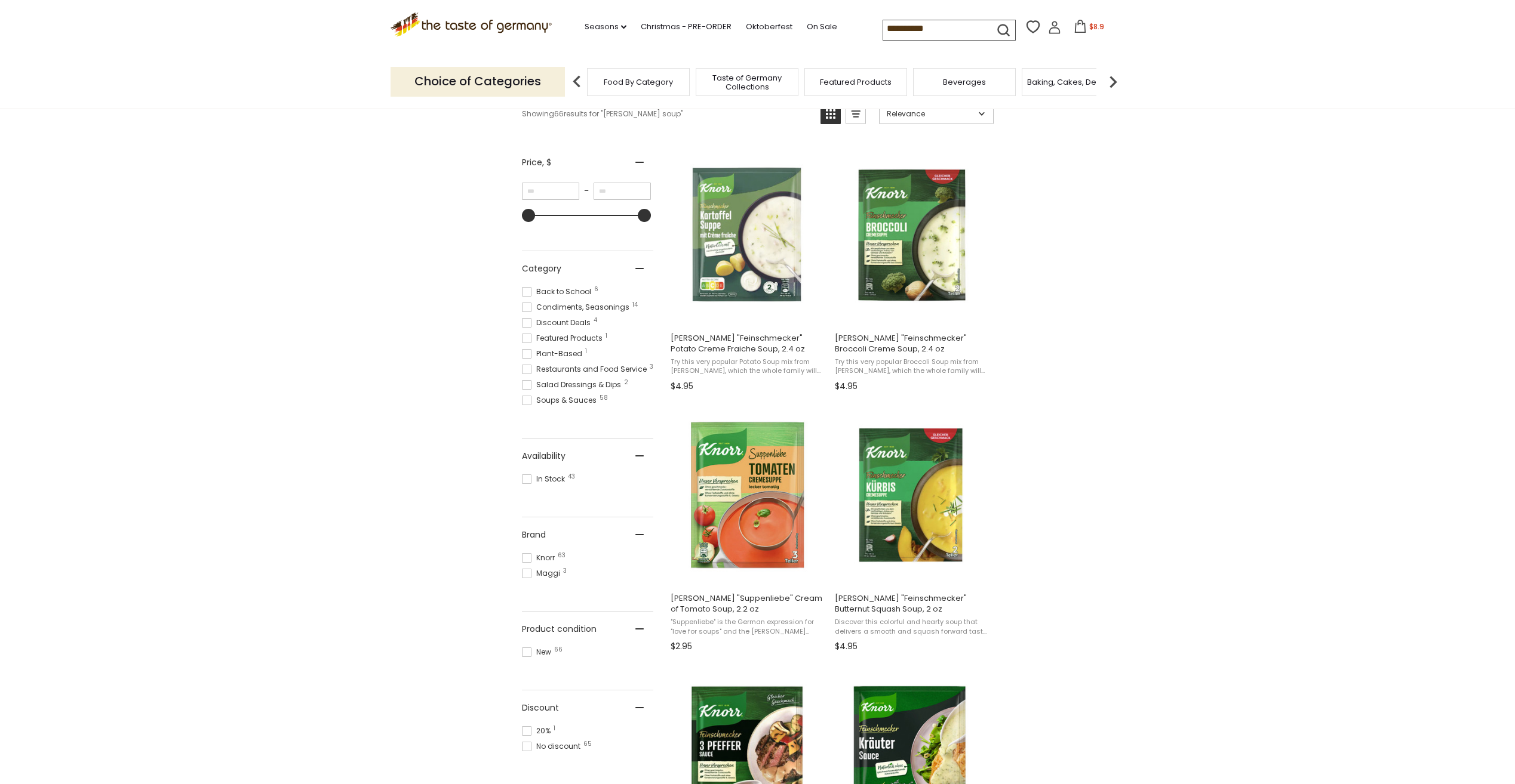
scroll to position [179, 0]
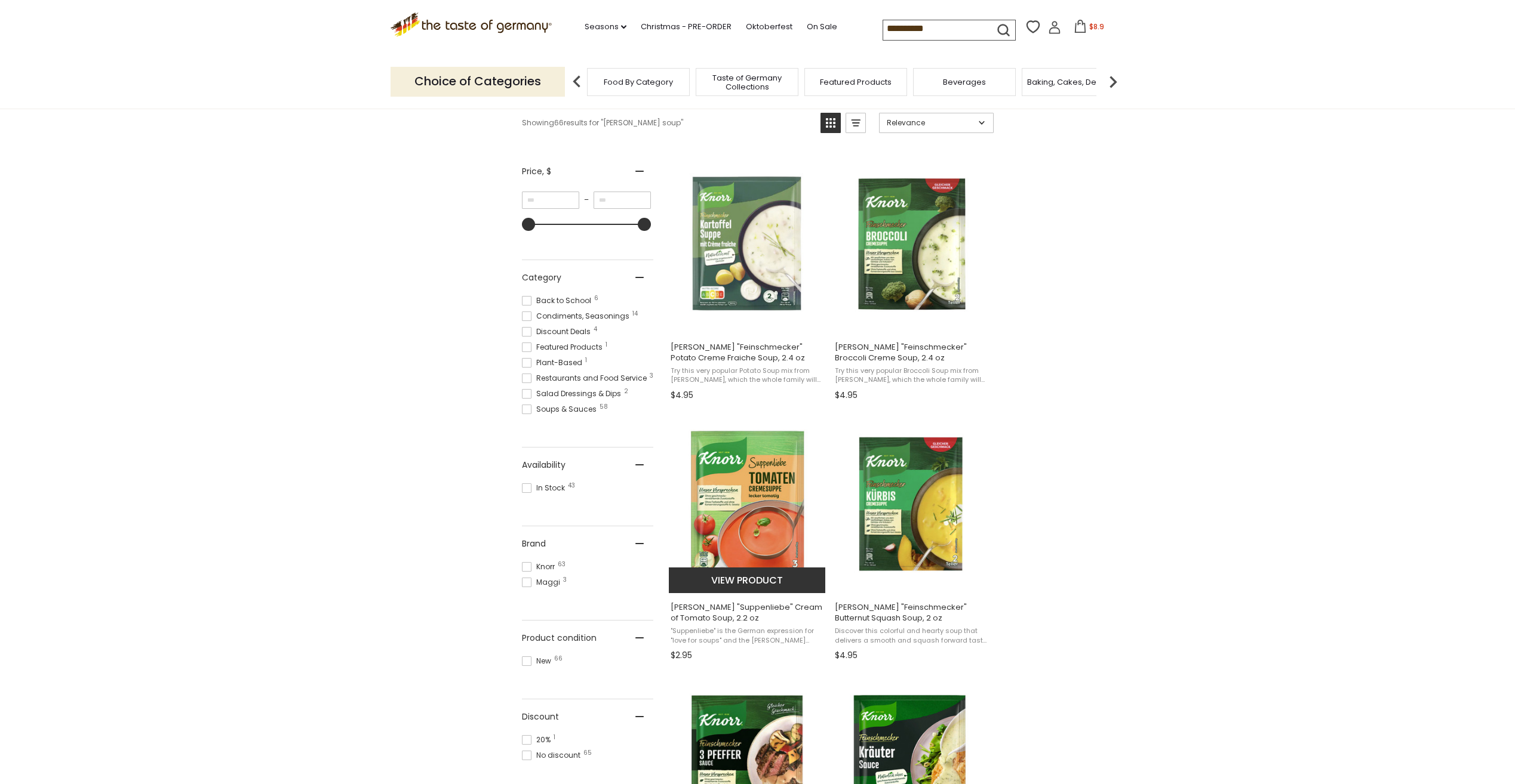
click at [766, 474] on img "Knorr" at bounding box center [747, 503] width 158 height 158
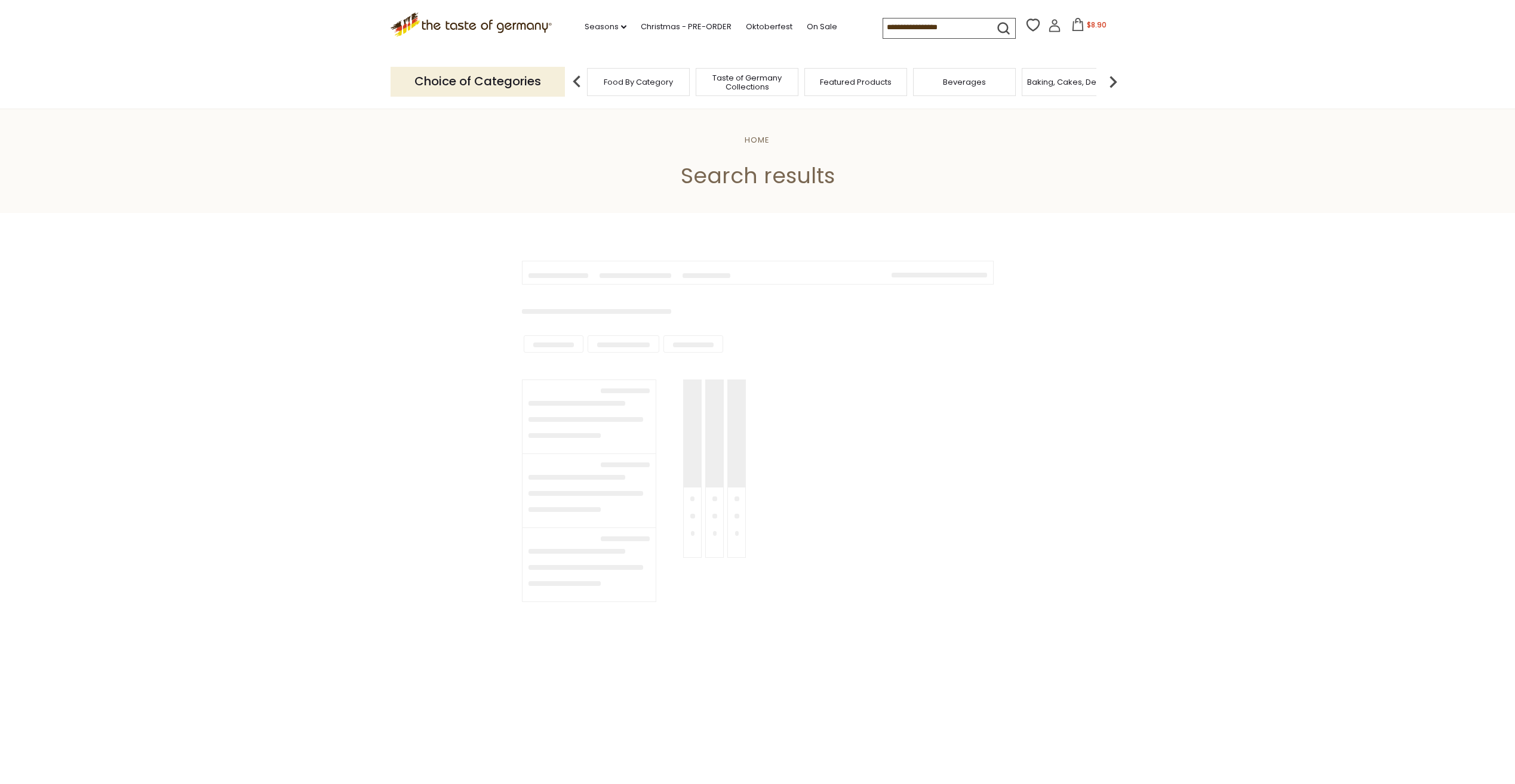
scroll to position [179, 0]
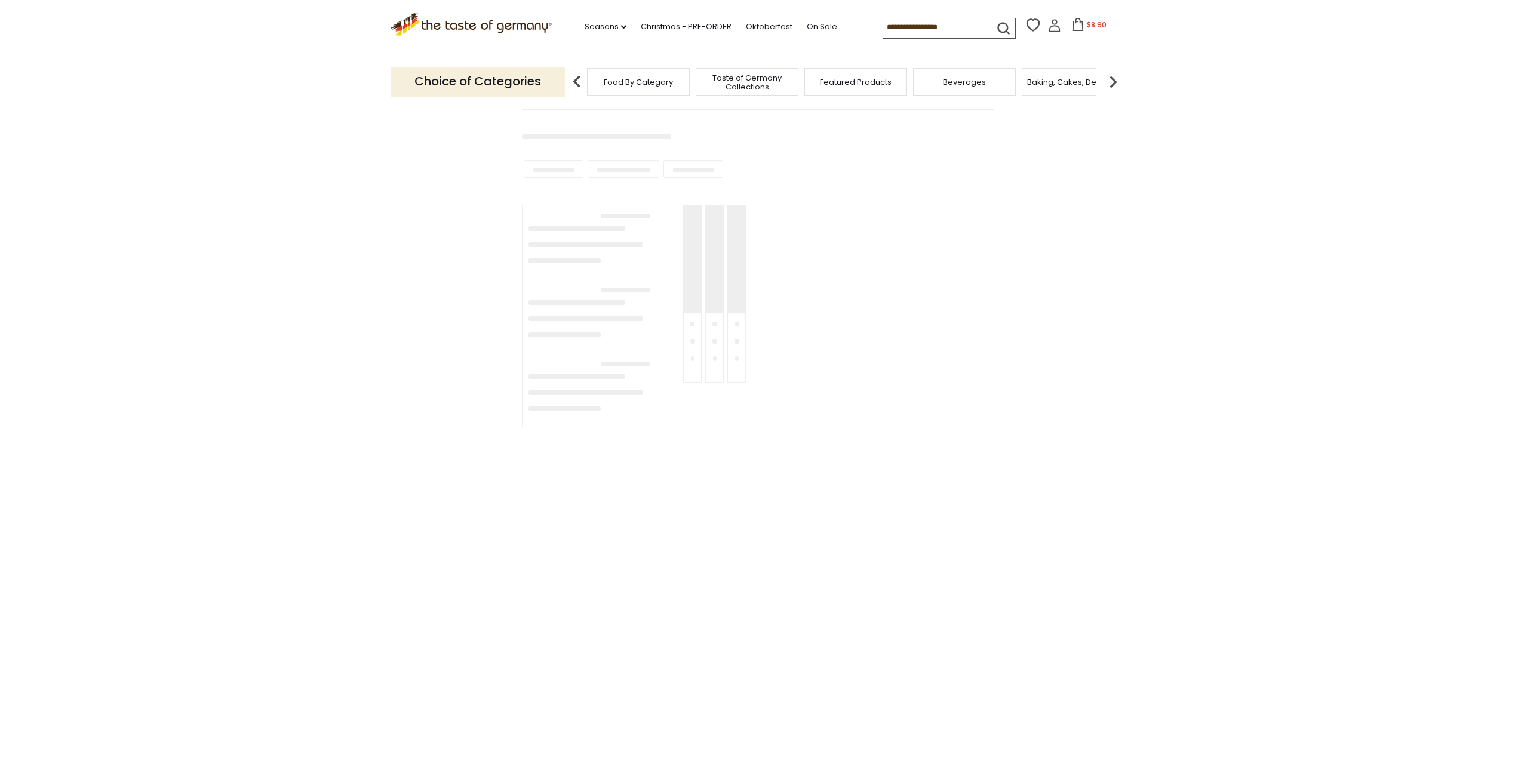
type input "**********"
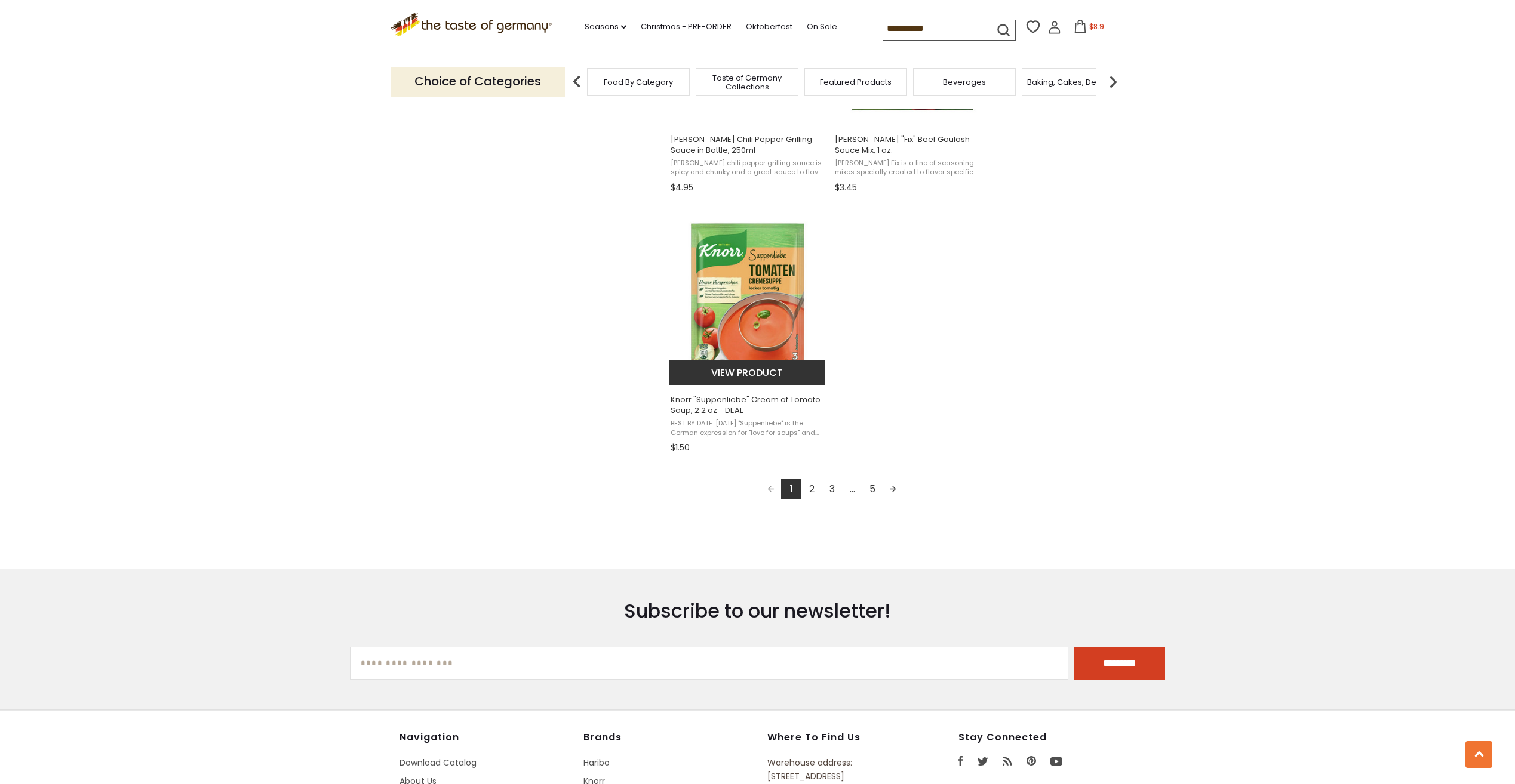
scroll to position [1969, 0]
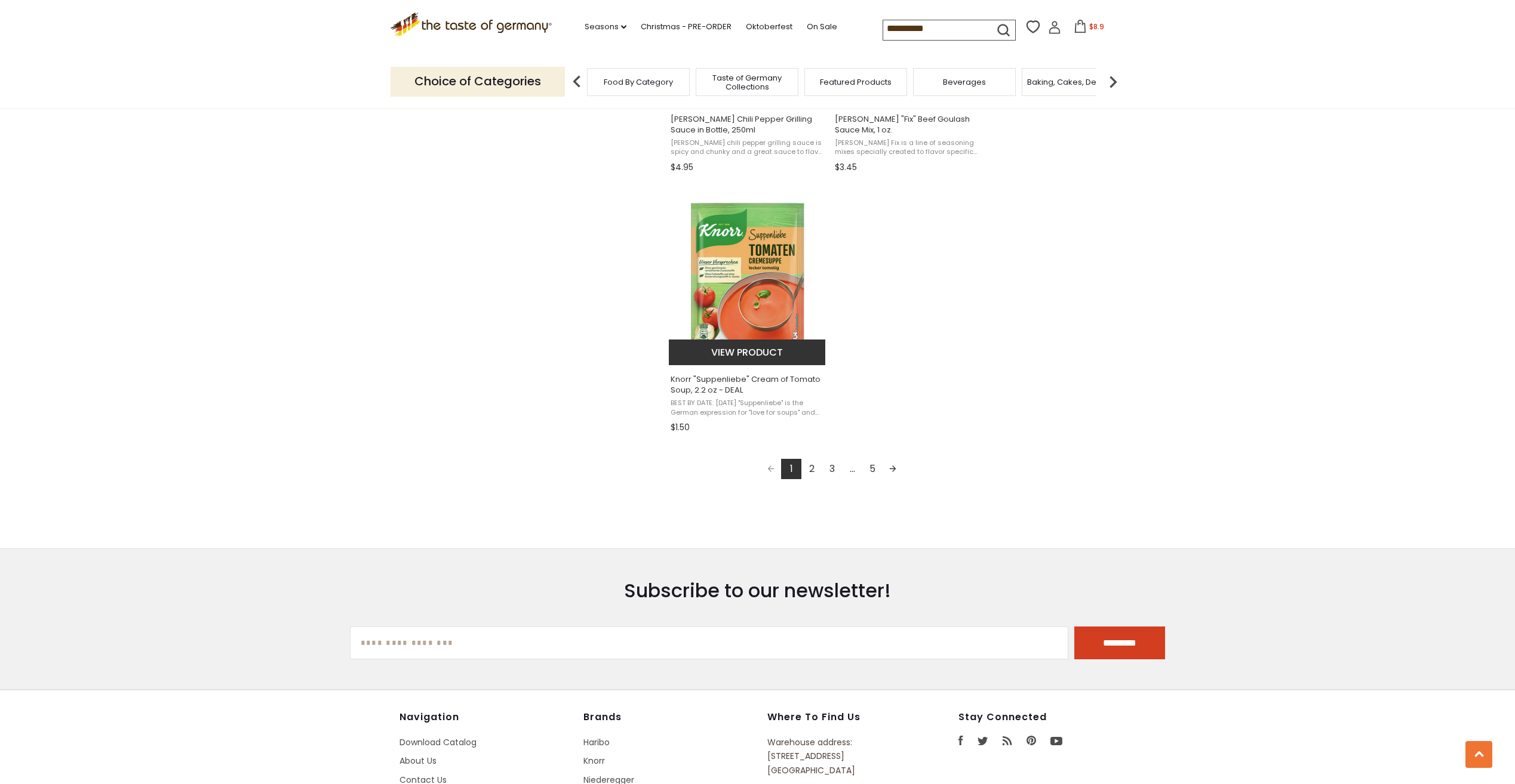
click at [712, 390] on span "Knorr "Suppenliebe" Cream of Tomato Soup, 2.2 oz - DEAL" at bounding box center [747, 384] width 155 height 22
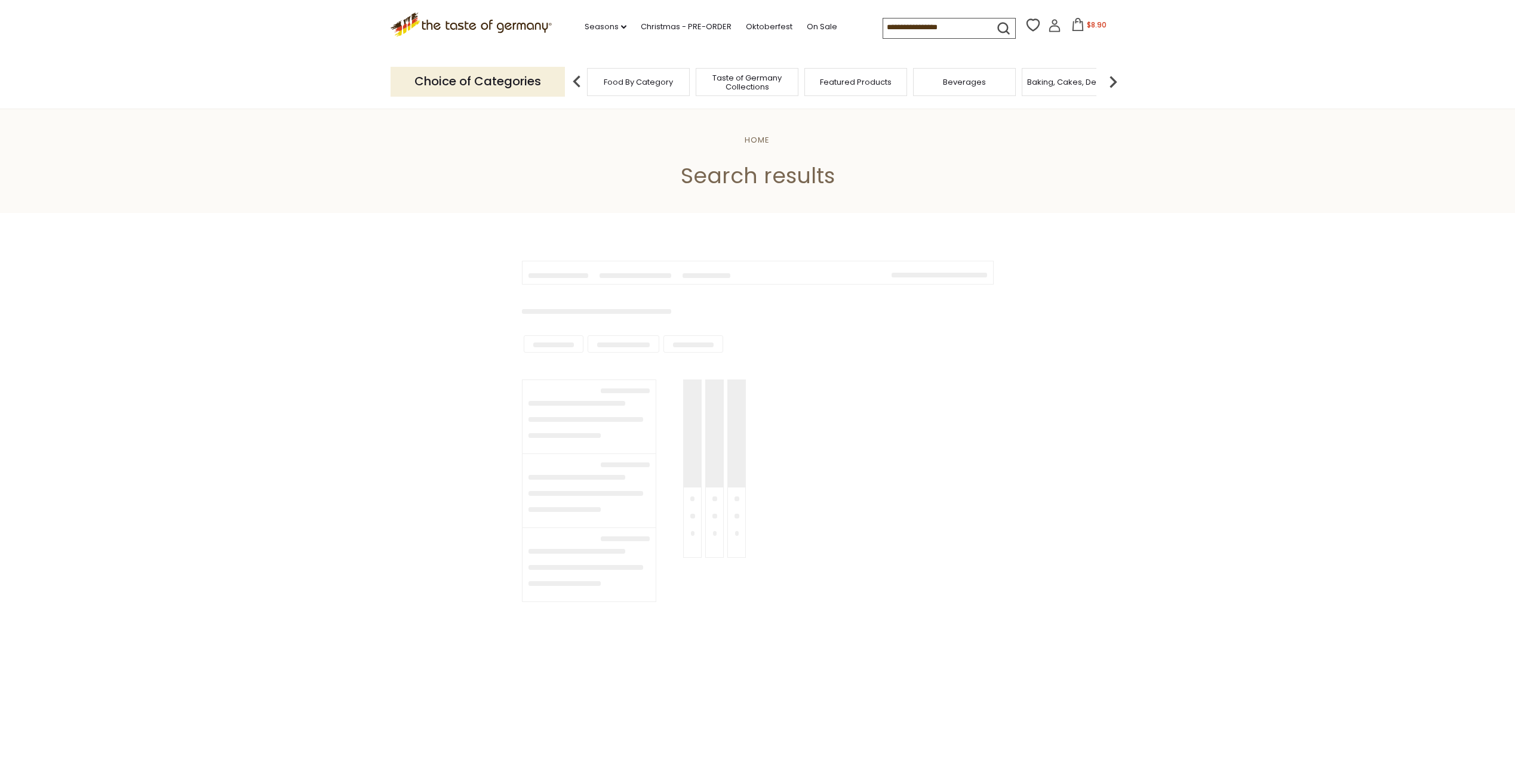
type input "**********"
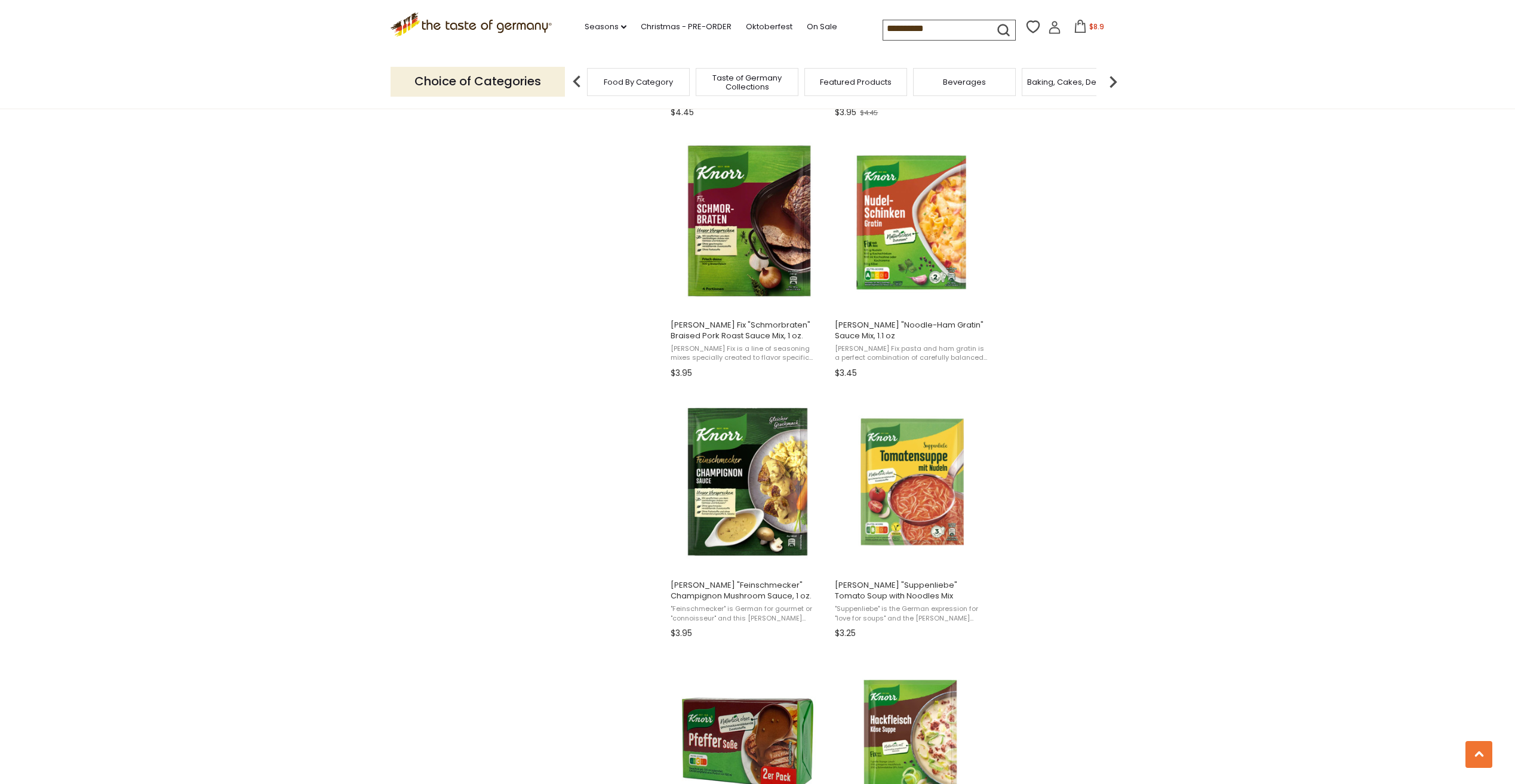
scroll to position [955, 0]
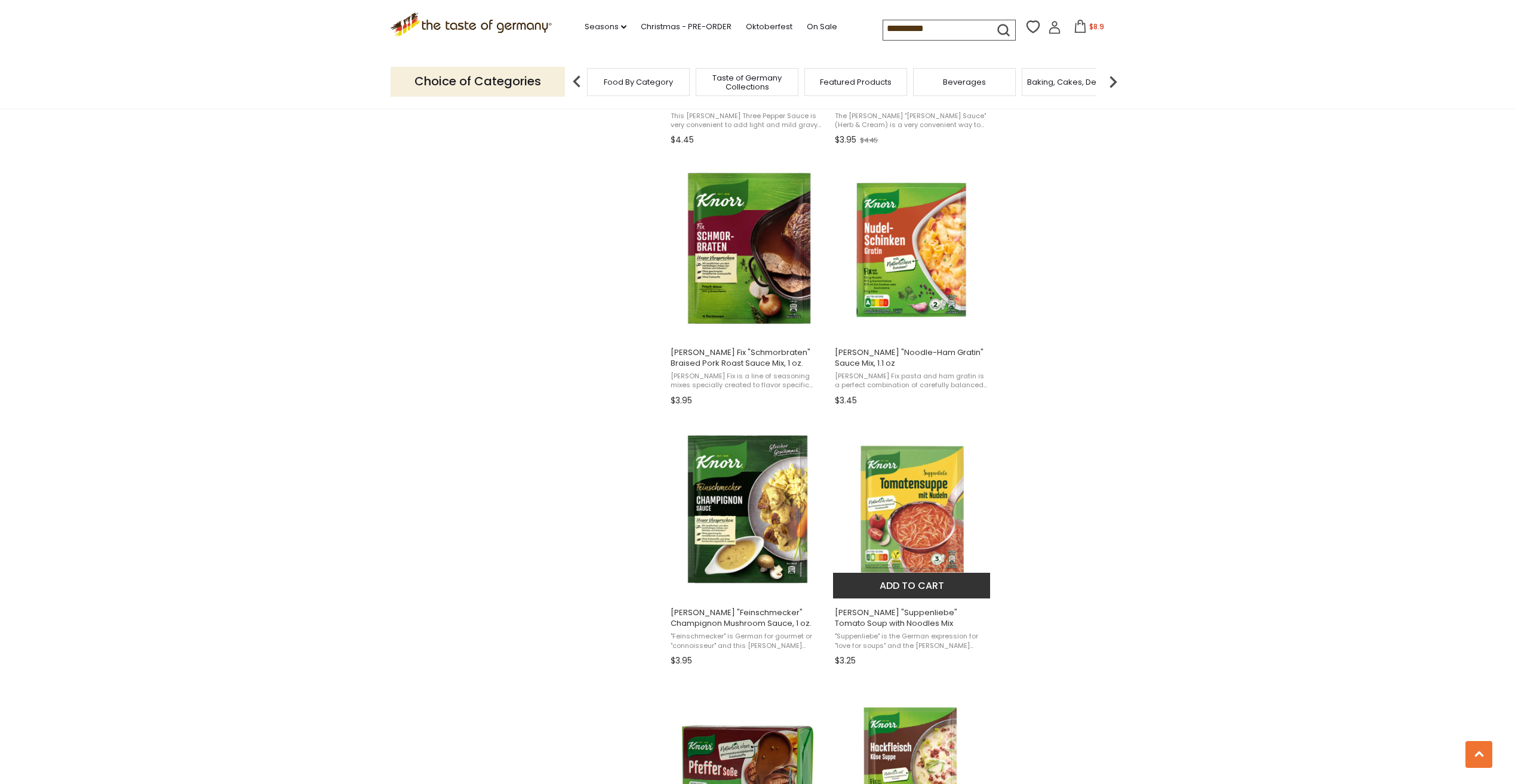
click at [902, 591] on button "Add to cart" at bounding box center [911, 586] width 157 height 26
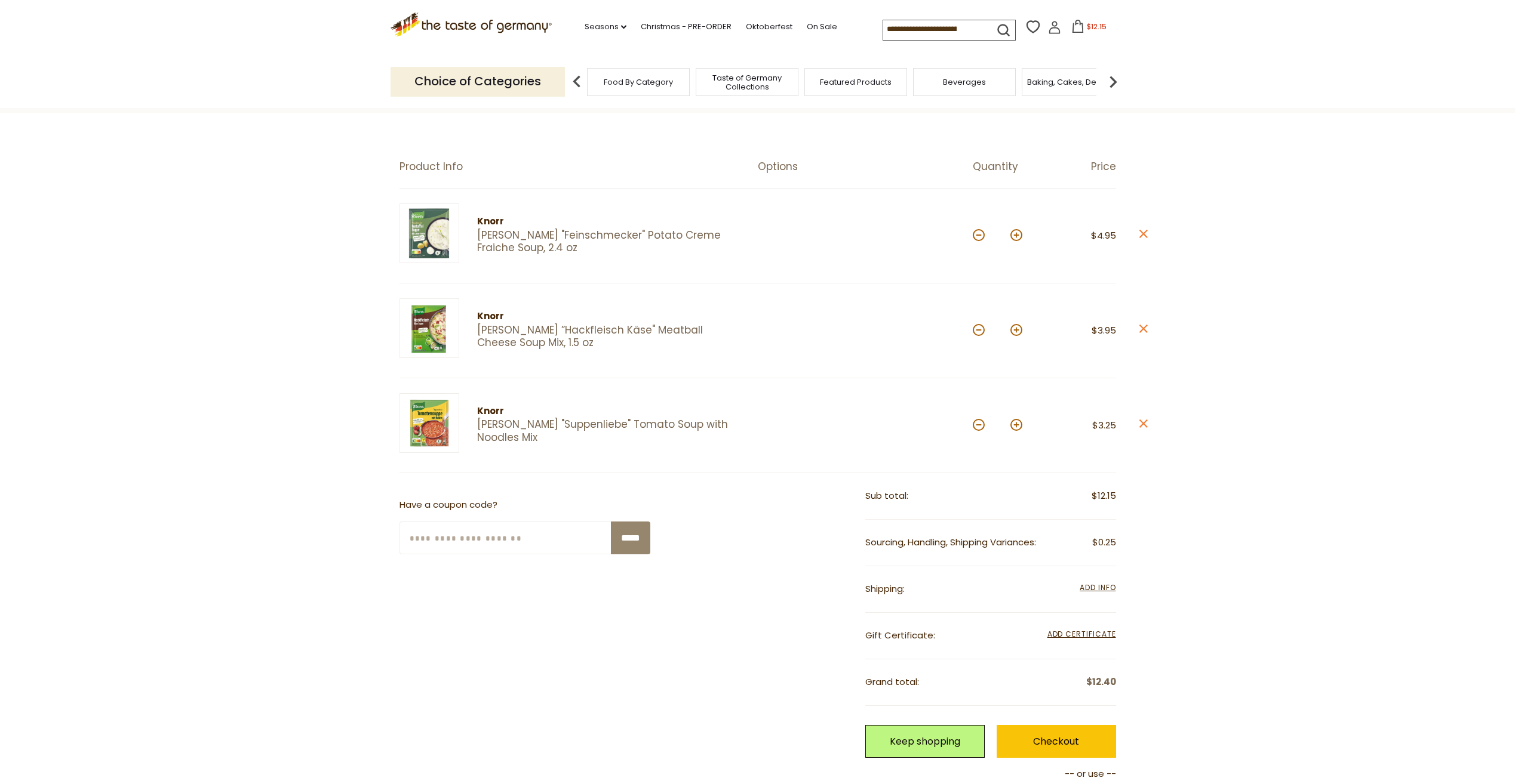
scroll to position [358, 0]
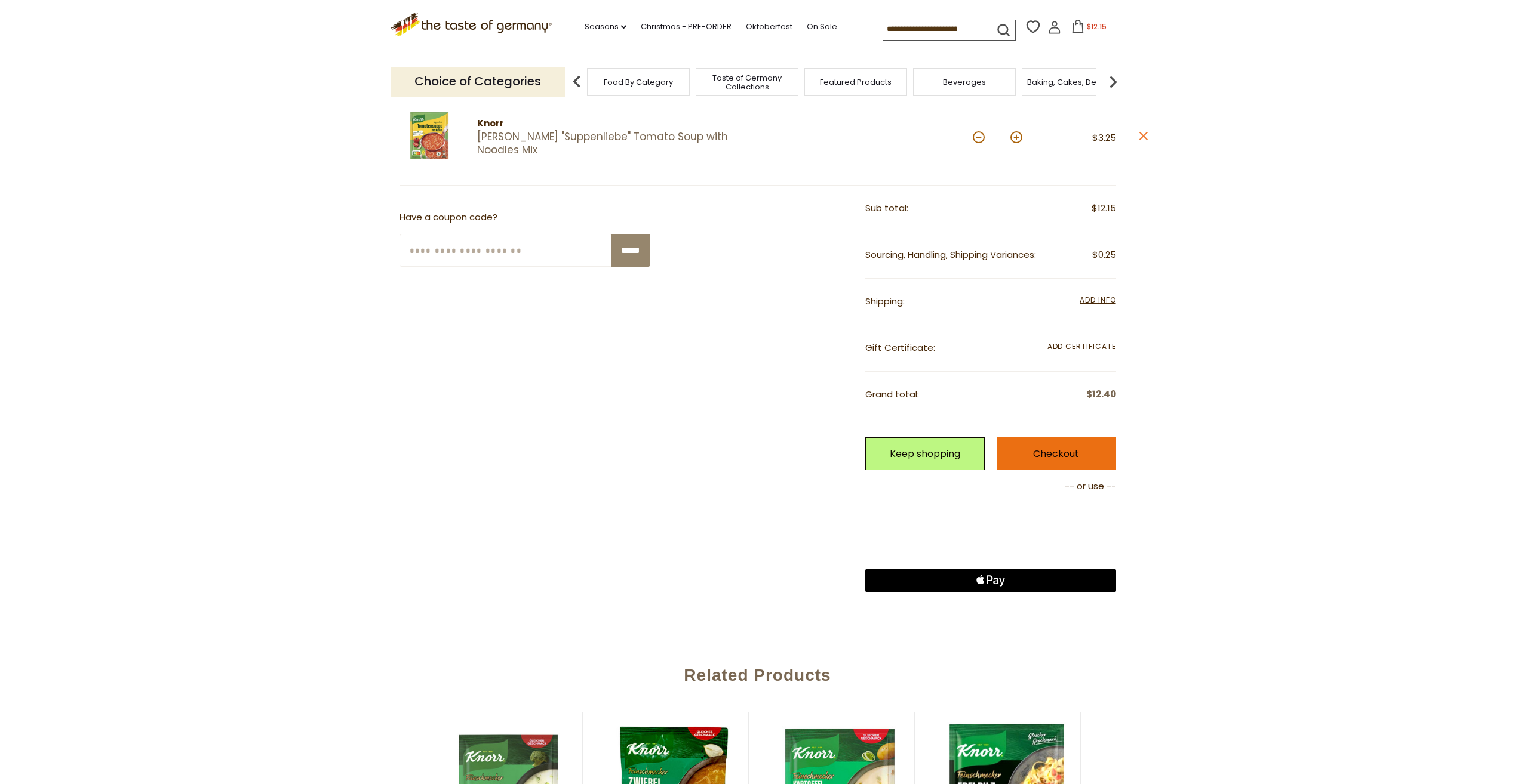
click at [1055, 450] on link "Checkout" at bounding box center [1056, 453] width 120 height 33
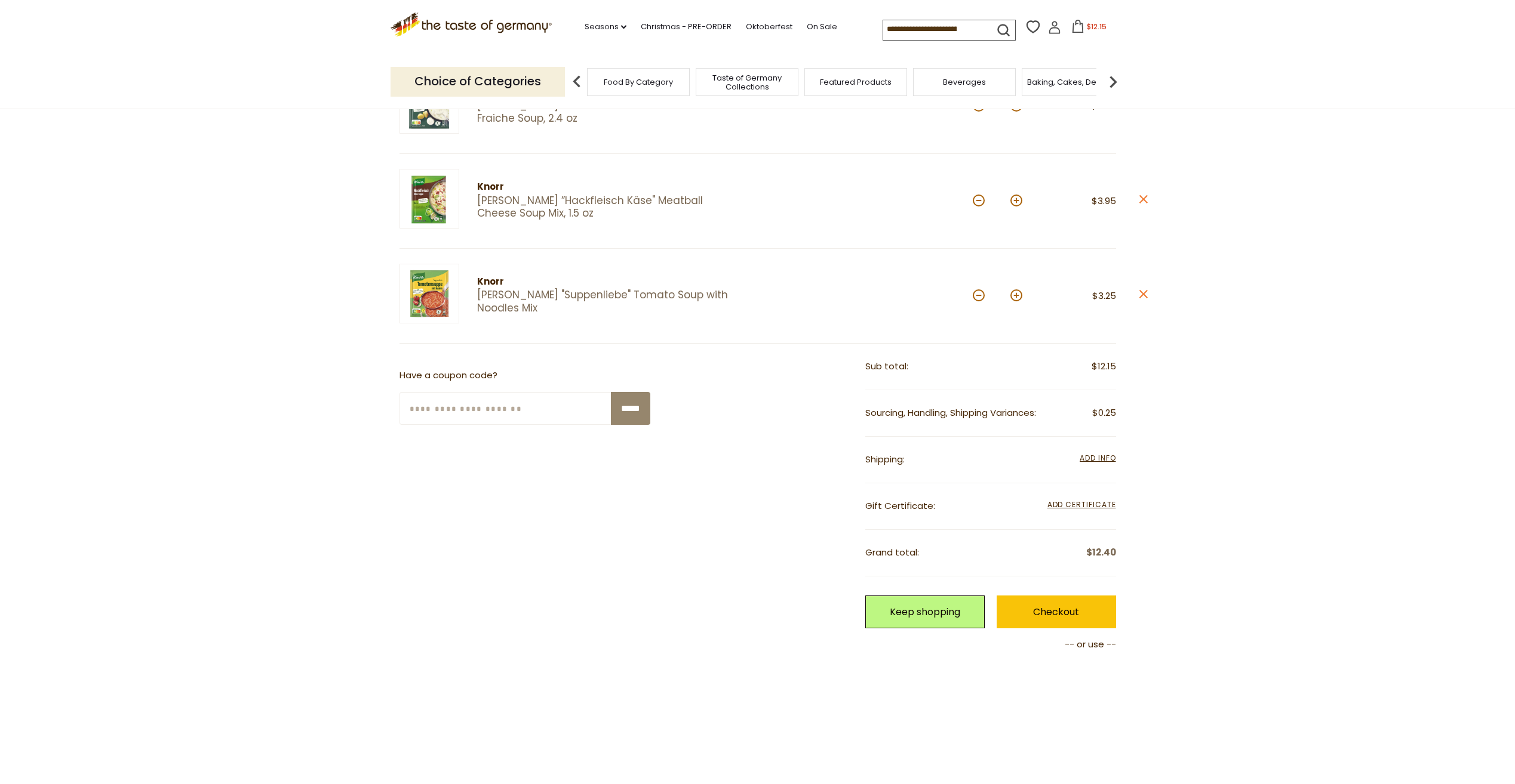
scroll to position [120, 0]
